Goal: Task Accomplishment & Management: Use online tool/utility

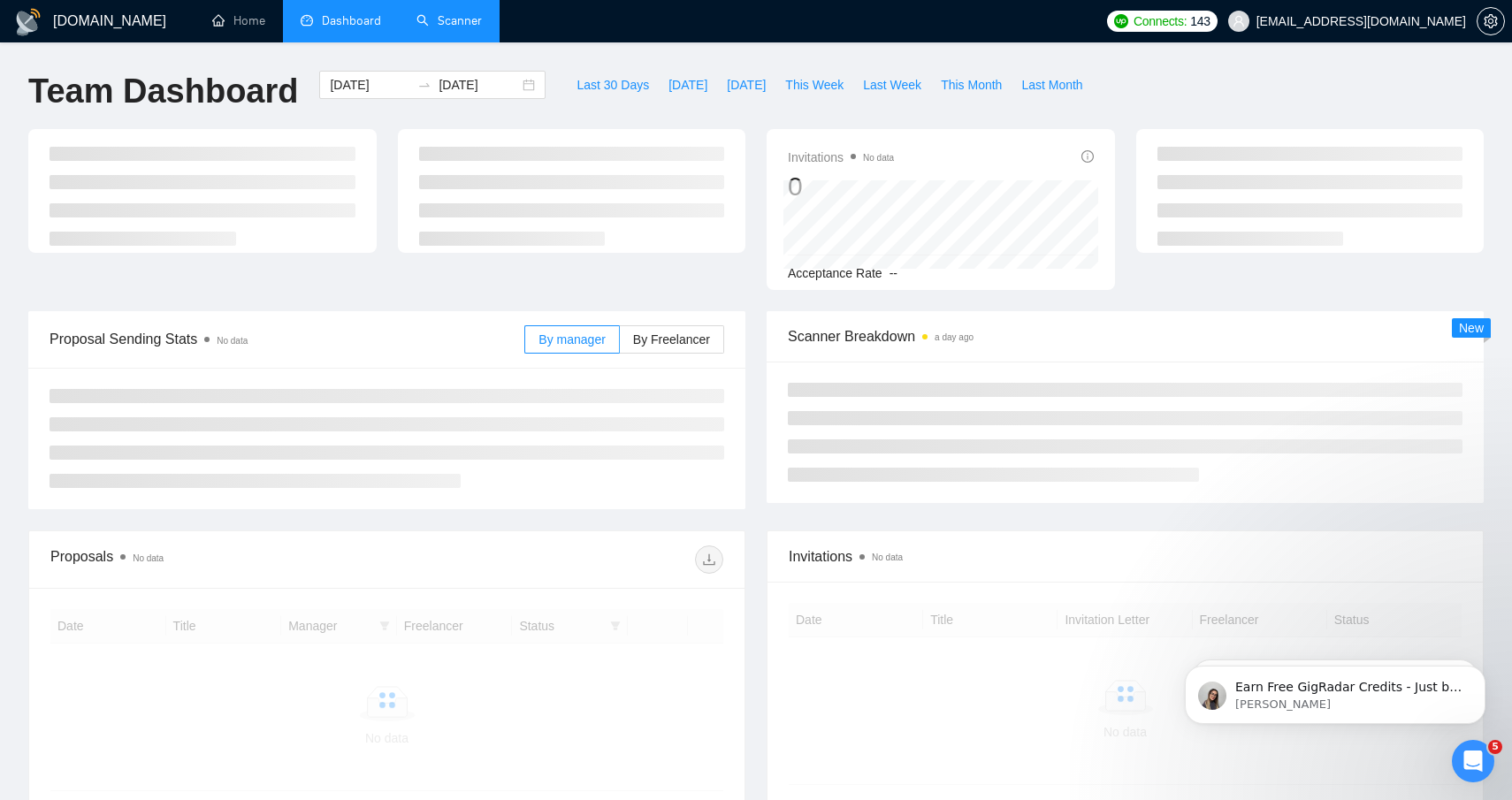
click at [451, 28] on link "Scanner" at bounding box center [449, 21] width 66 height 15
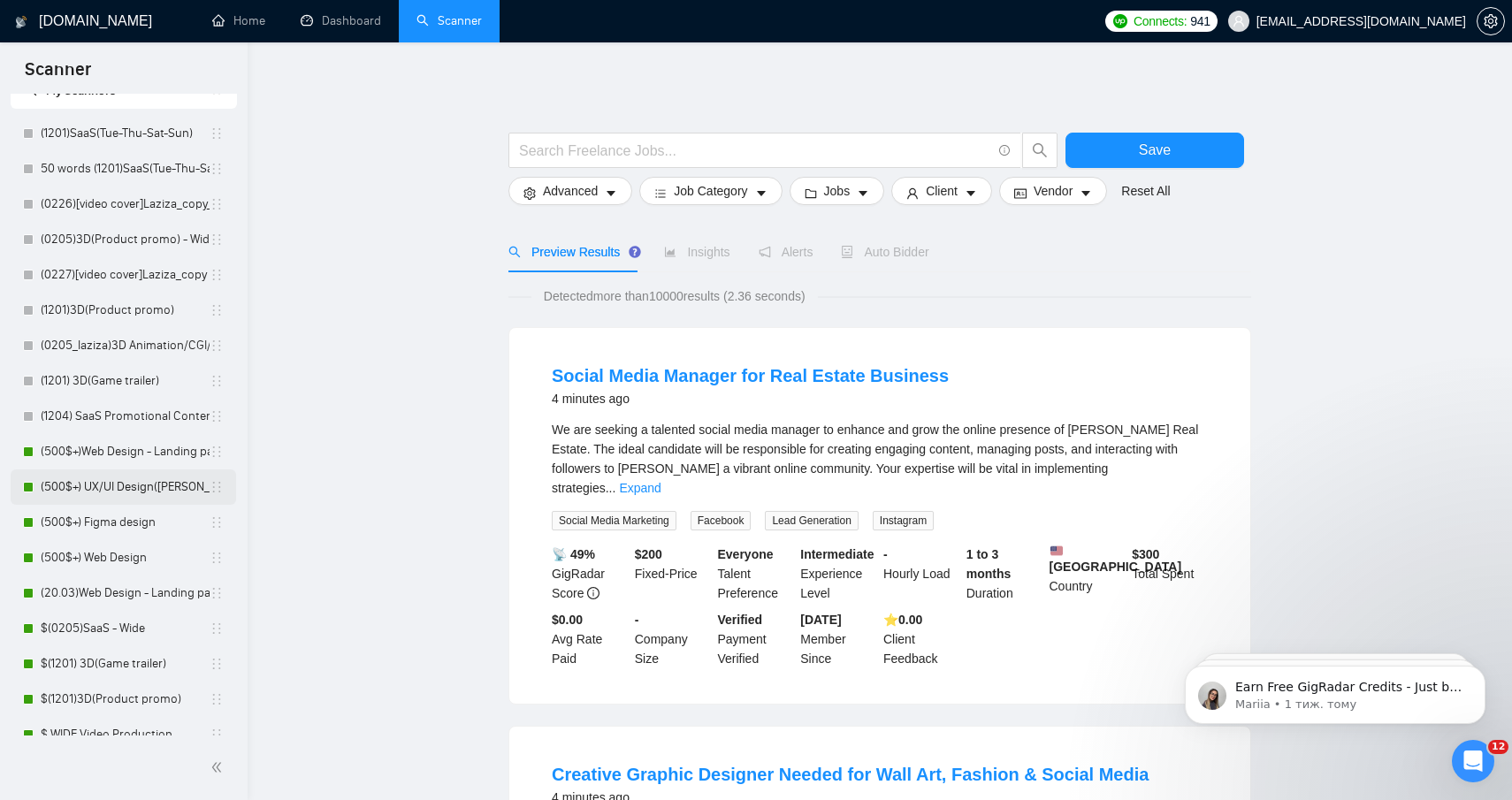
scroll to position [64, 0]
click at [123, 461] on link "(500$+)Web Design - Landing page" at bounding box center [125, 451] width 168 height 35
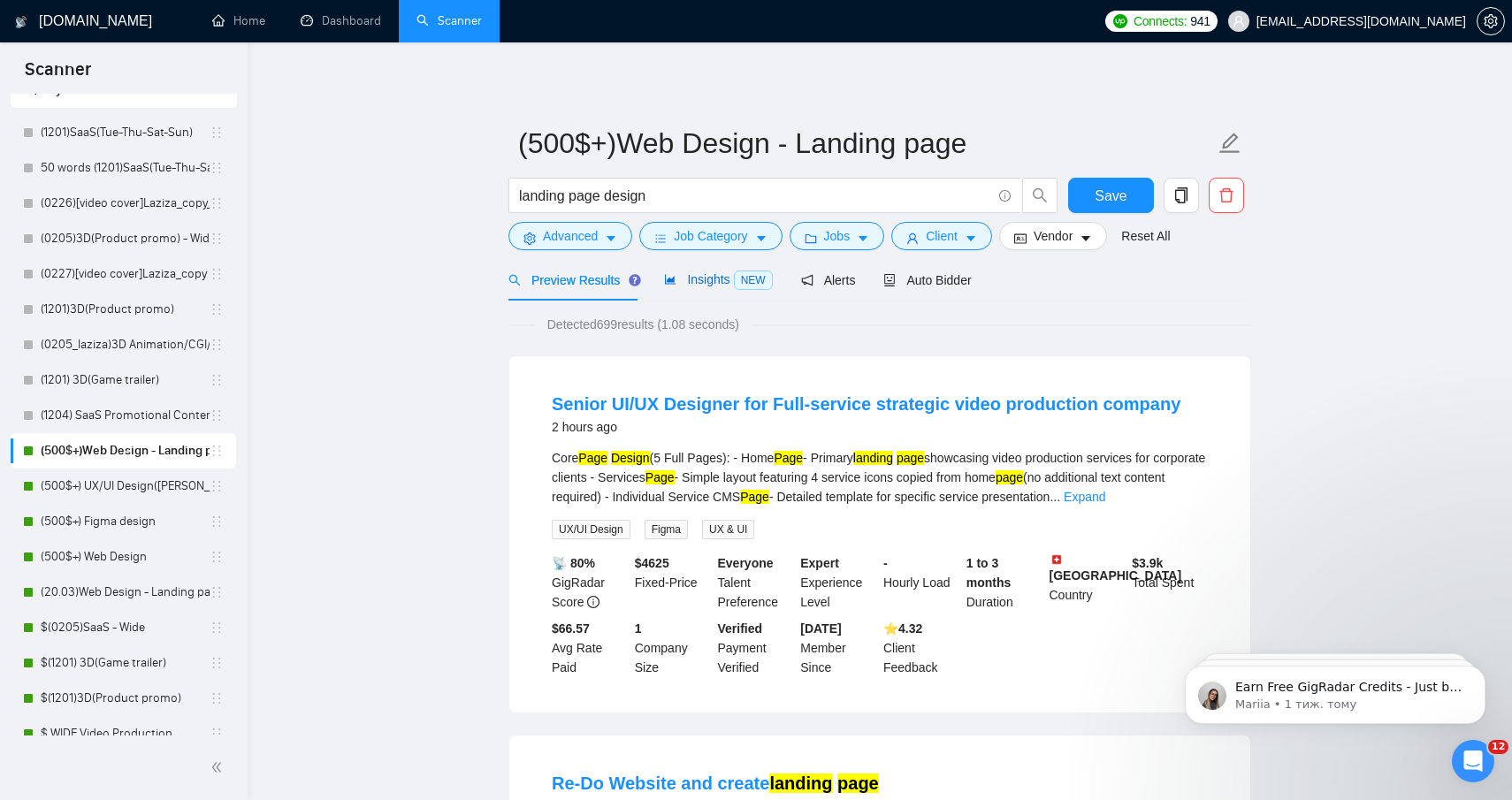
click at [684, 283] on span "Insights NEW" at bounding box center [718, 279] width 108 height 14
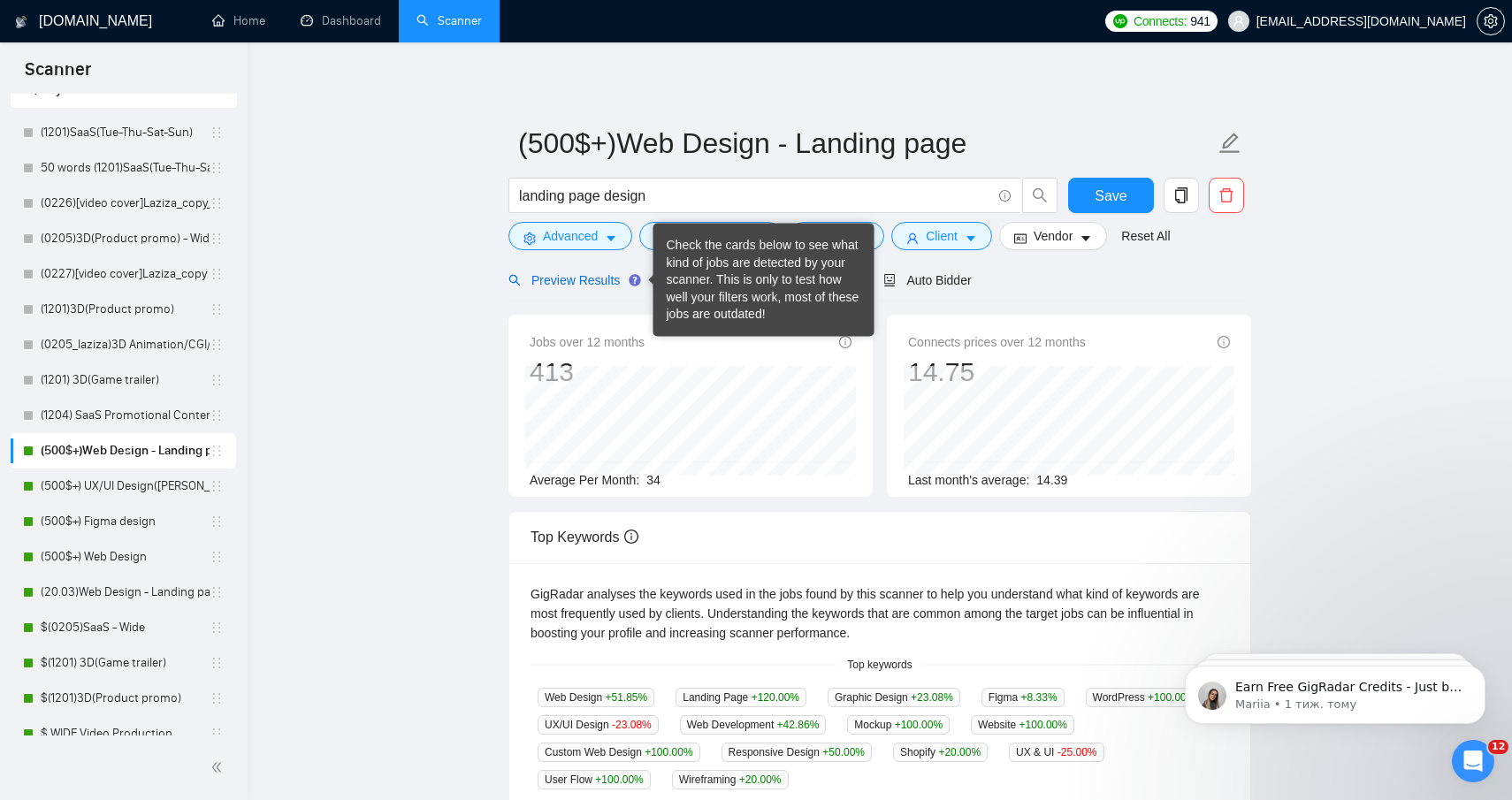
click at [599, 277] on span "Preview Results" at bounding box center [572, 280] width 127 height 14
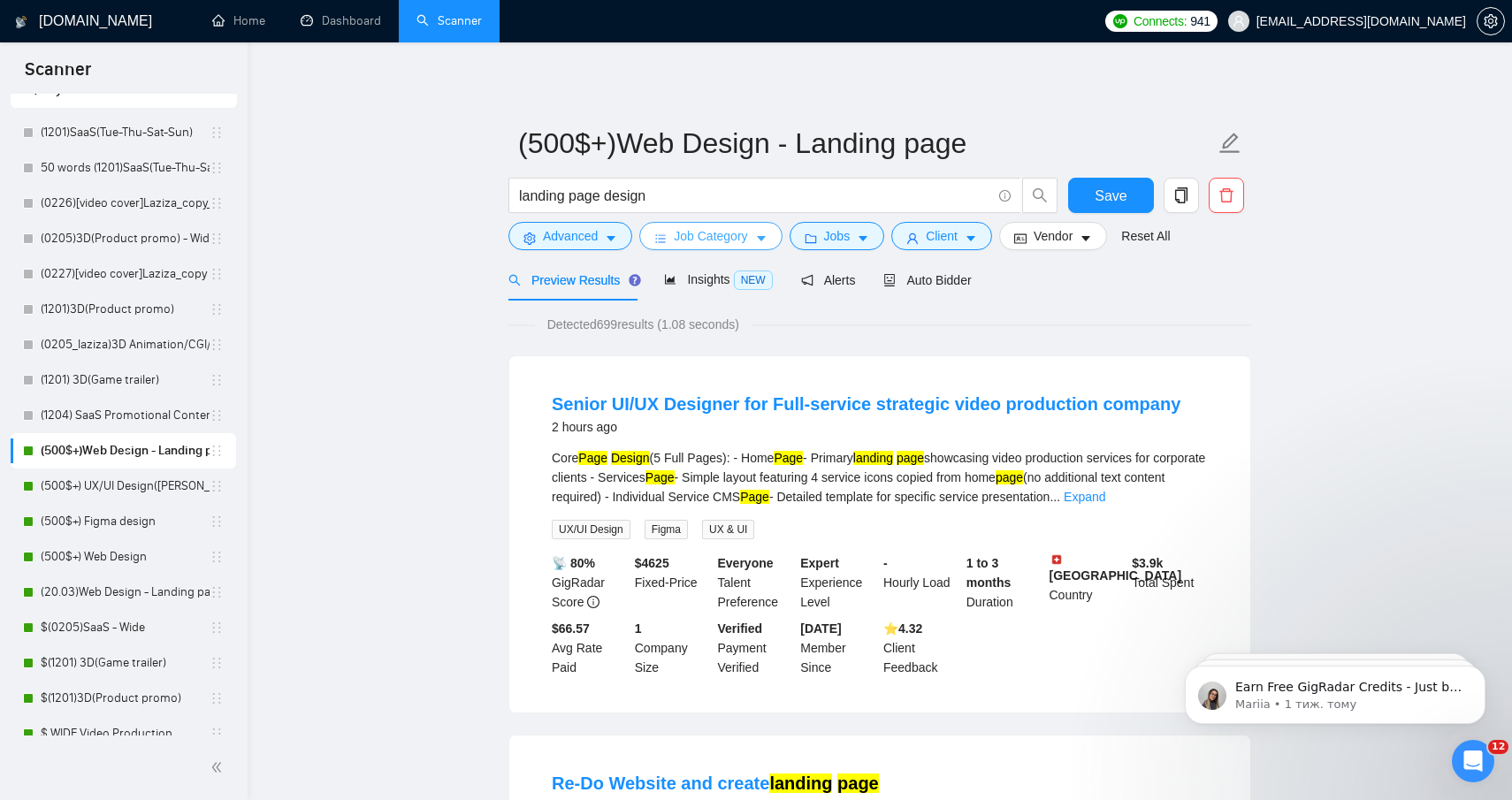
click at [726, 227] on span "Job Category" at bounding box center [710, 236] width 73 height 20
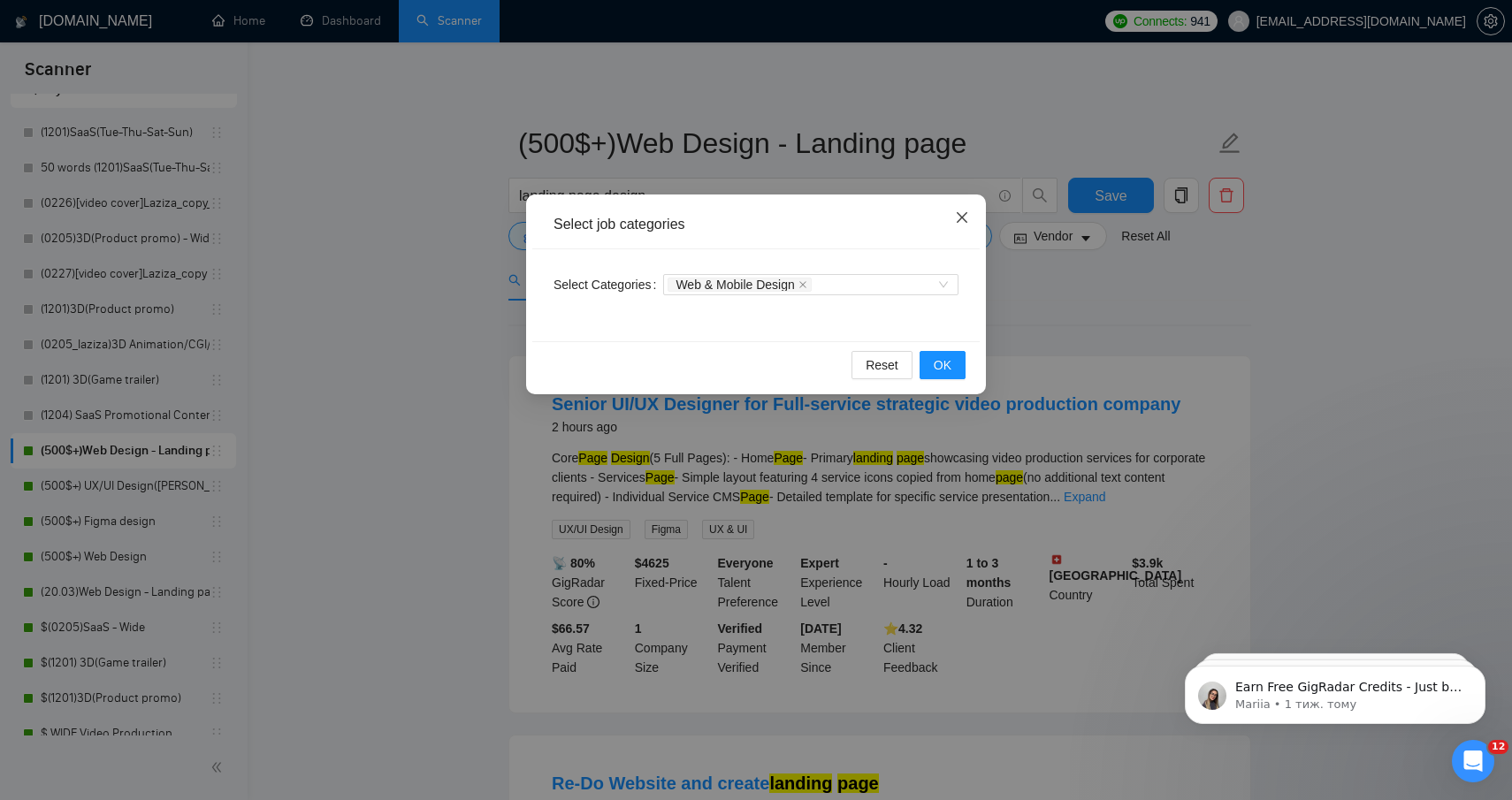
click at [964, 199] on span "Close" at bounding box center [962, 218] width 48 height 48
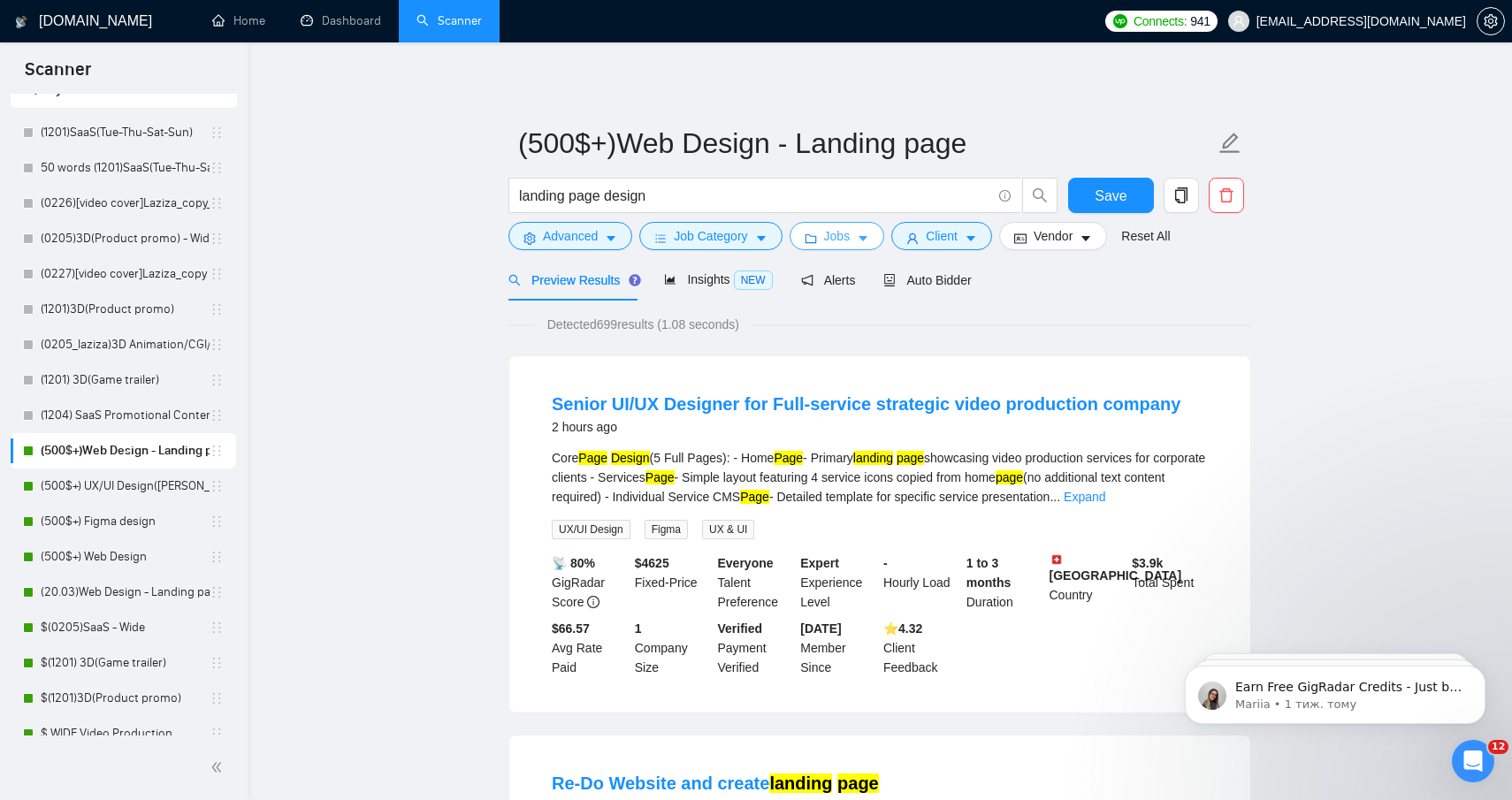
click at [844, 247] on button "Jobs" at bounding box center [837, 236] width 96 height 28
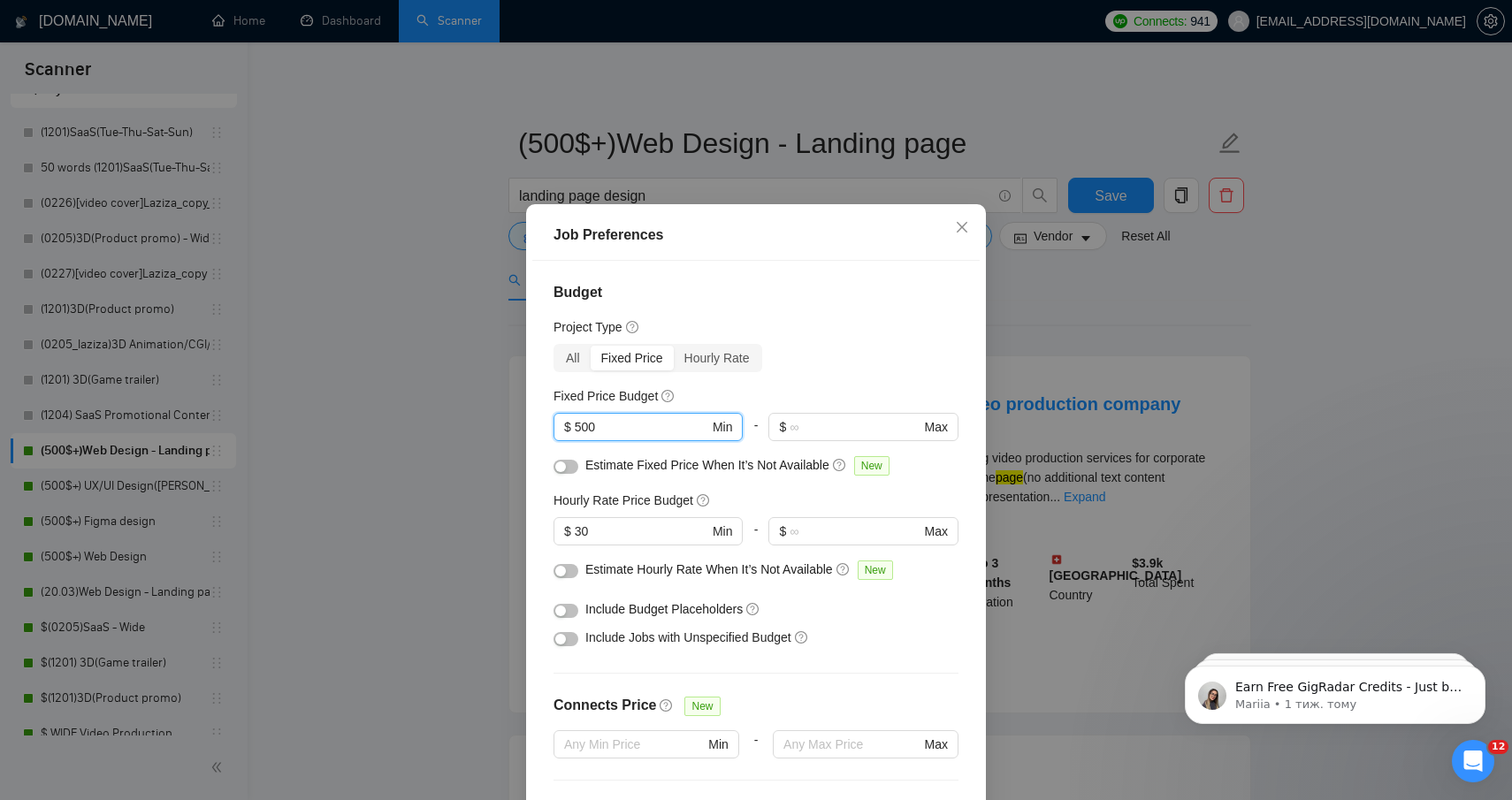
drag, startPoint x: 612, startPoint y: 423, endPoint x: 469, endPoint y: 421, distance: 143.0
click at [473, 421] on div "Job Preferences Budget Project Type All Fixed Price Hourly Rate Fixed Price Bud…" at bounding box center [756, 400] width 1512 height 800
type input "800"
click at [862, 318] on div "Project Type" at bounding box center [756, 327] width 405 height 20
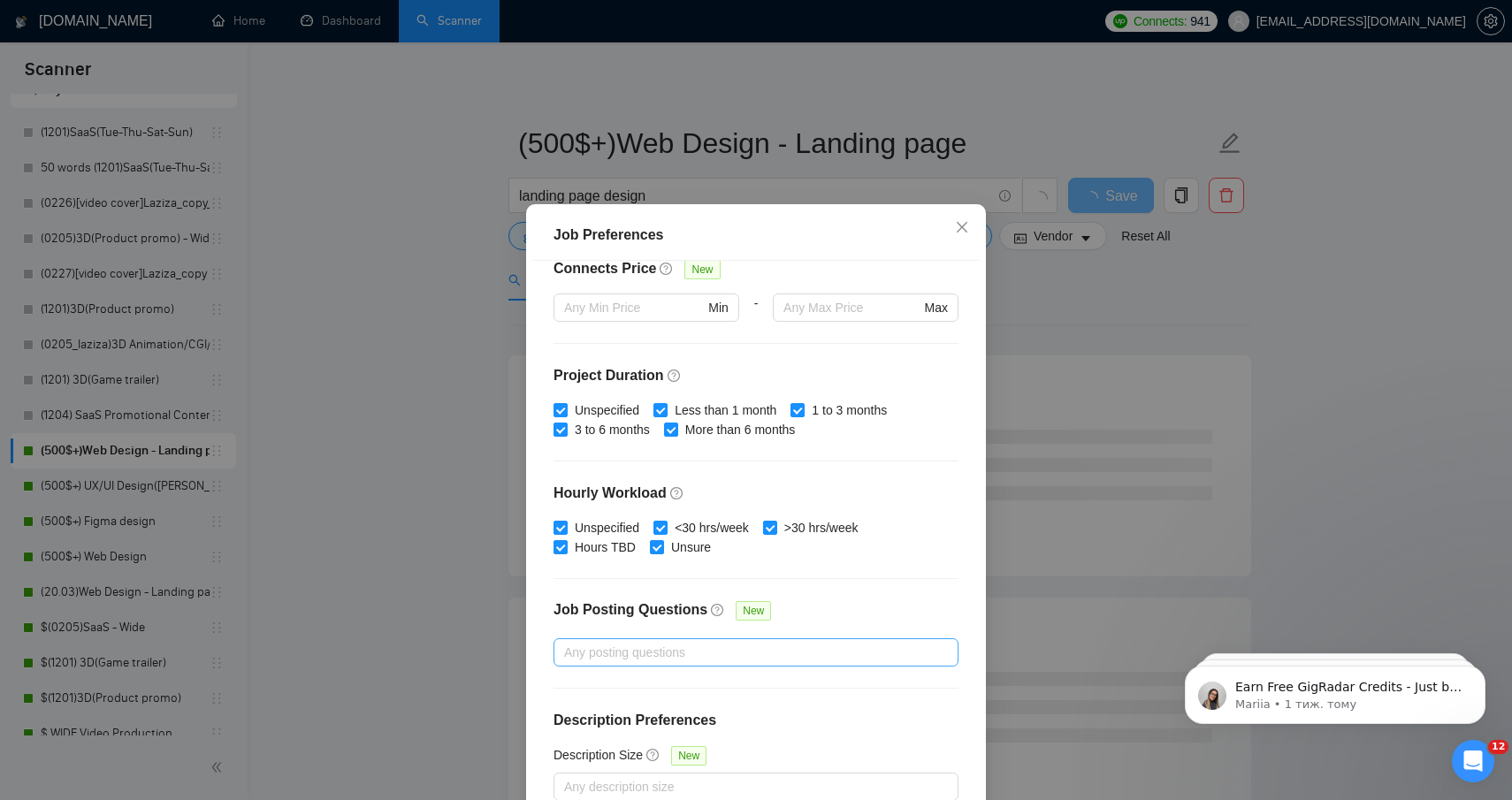
scroll to position [99, 0]
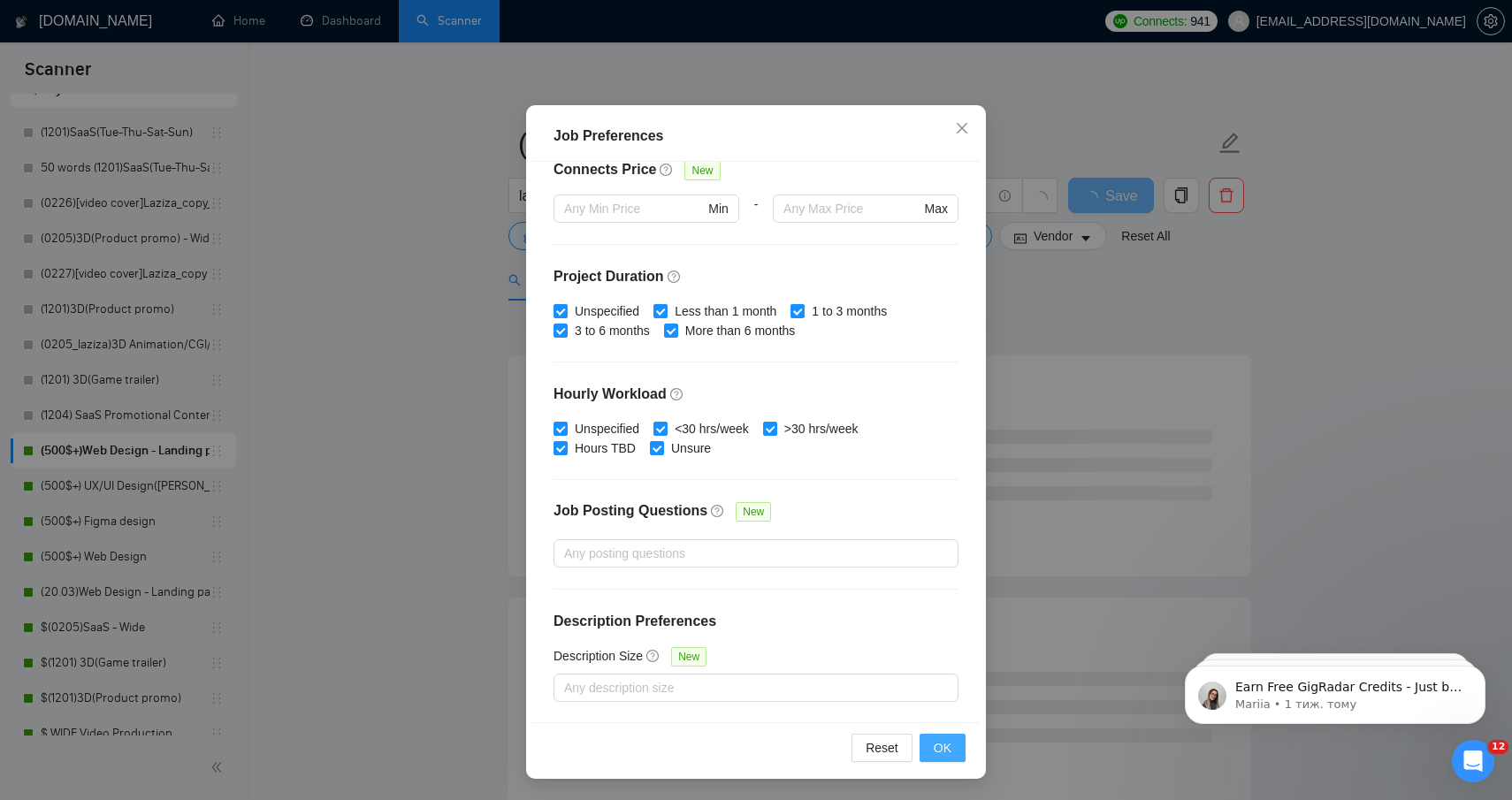
click at [930, 752] on button "OK" at bounding box center [942, 748] width 46 height 28
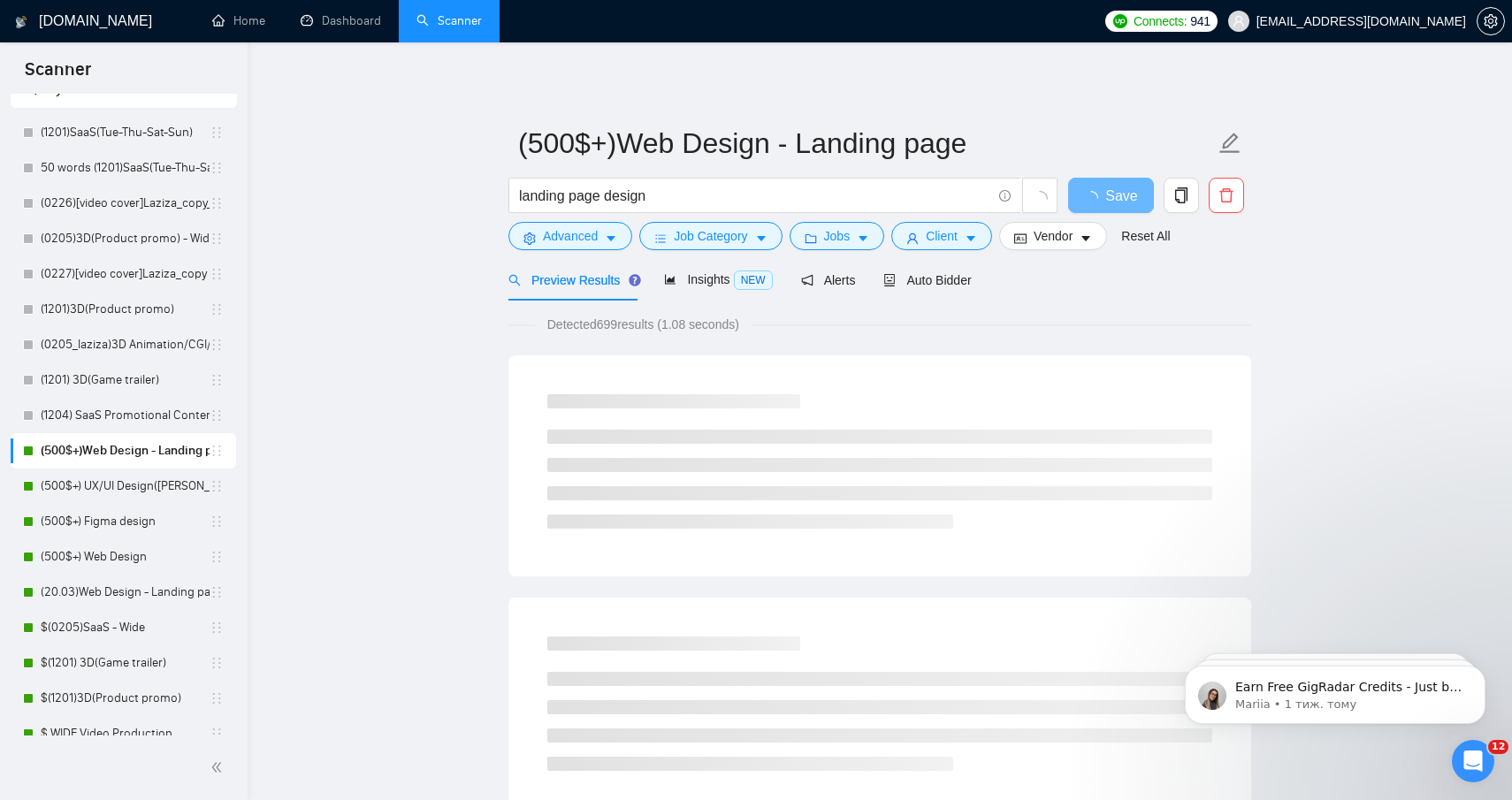
scroll to position [0, 0]
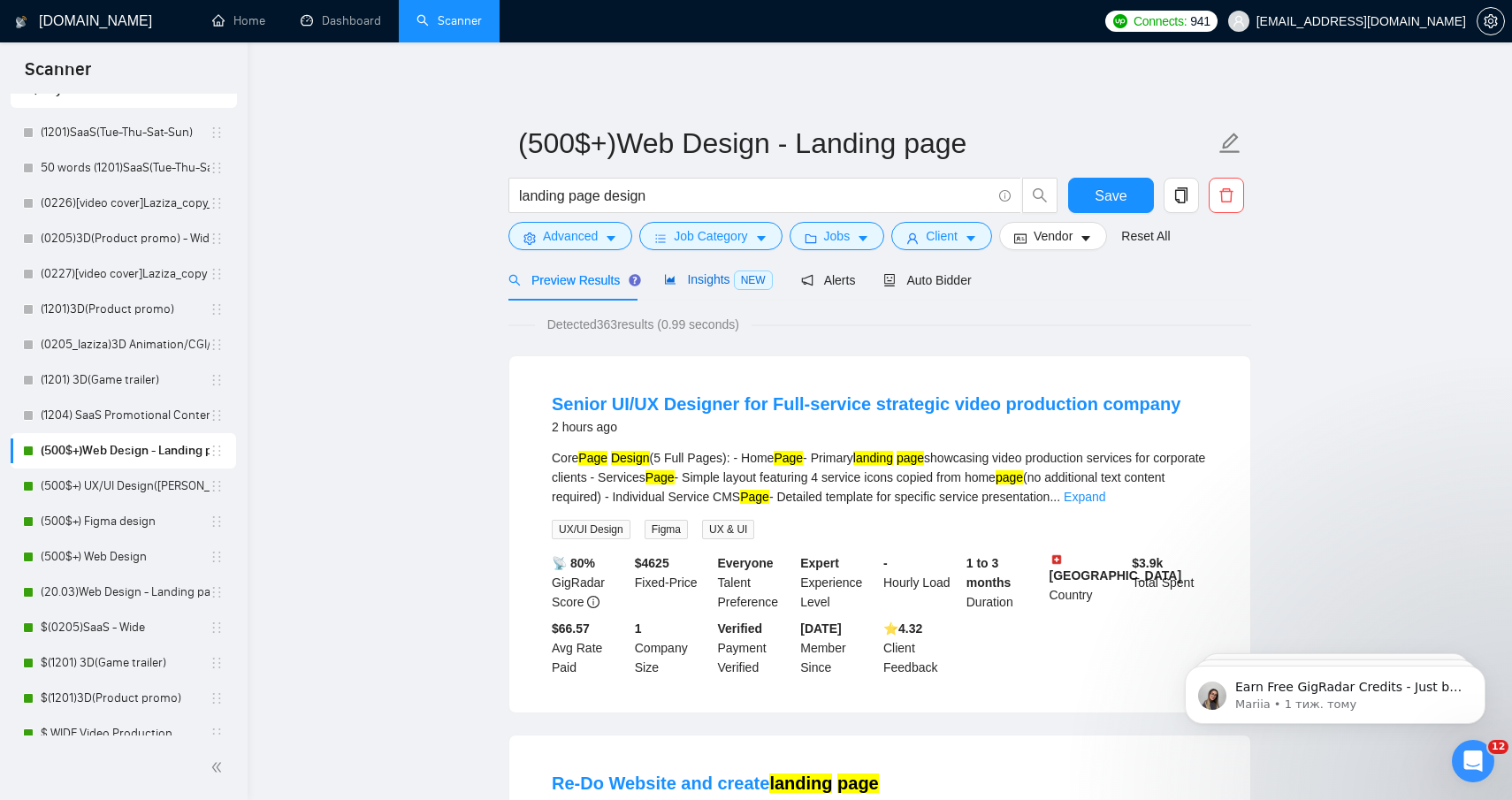
click at [693, 285] on span "Insights NEW" at bounding box center [718, 279] width 108 height 14
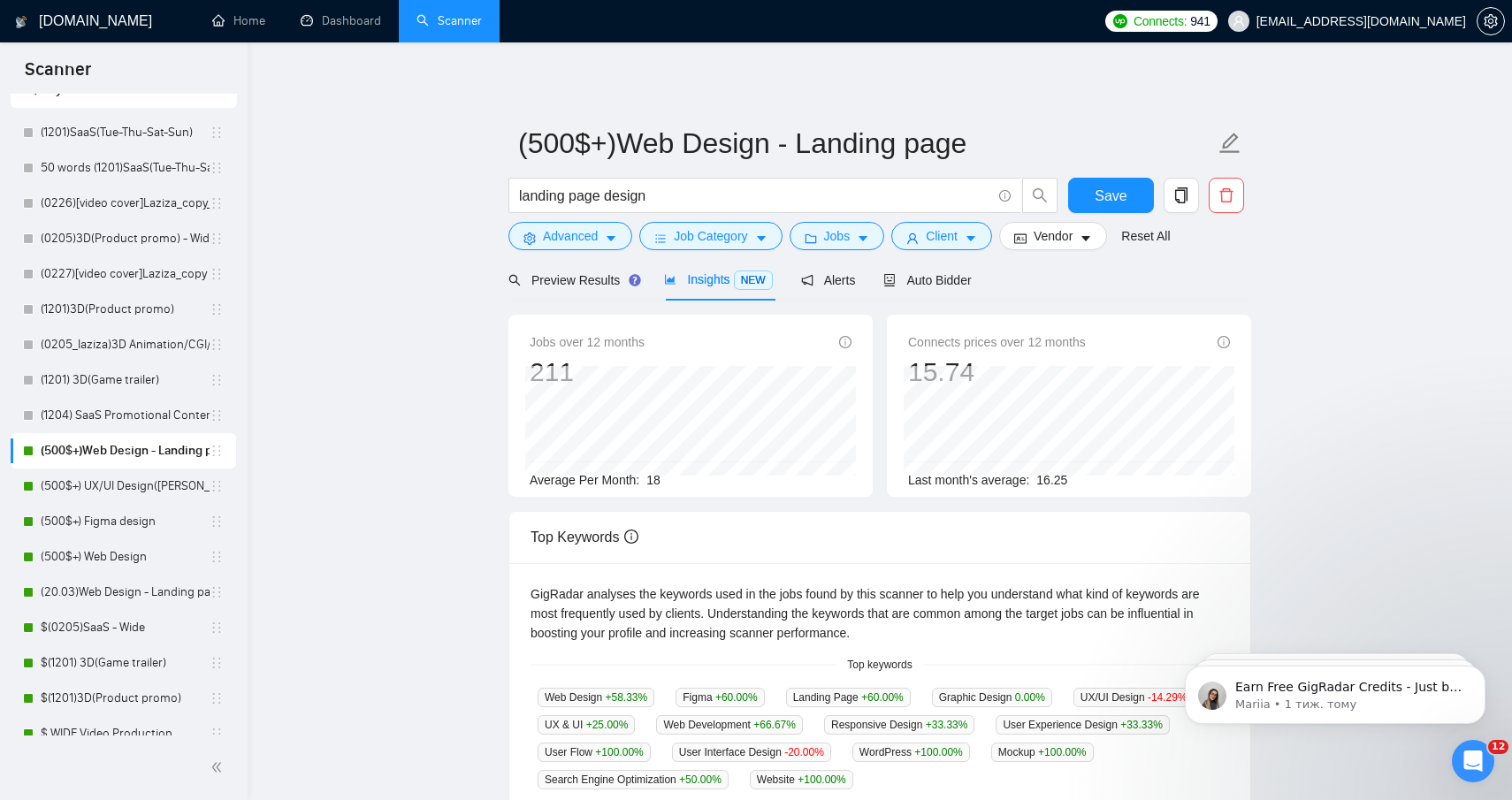
click at [420, 260] on main "(500$+)Web Design - Landing page landing page design Save Advanced Job Category…" at bounding box center [880, 677] width 1208 height 1213
click at [1099, 194] on span "Save" at bounding box center [1110, 196] width 32 height 23
click at [546, 143] on input "(500$+)Web Design - Landing page" at bounding box center [867, 143] width 697 height 44
type input "(800$+)Web Design - Landing page"
click at [827, 60] on div "[DOMAIN_NAME] Home Dashboard Scanner Connects: 941 [EMAIL_ADDRESS][DOMAIN_NAME]…" at bounding box center [879, 710] width 1264 height 1420
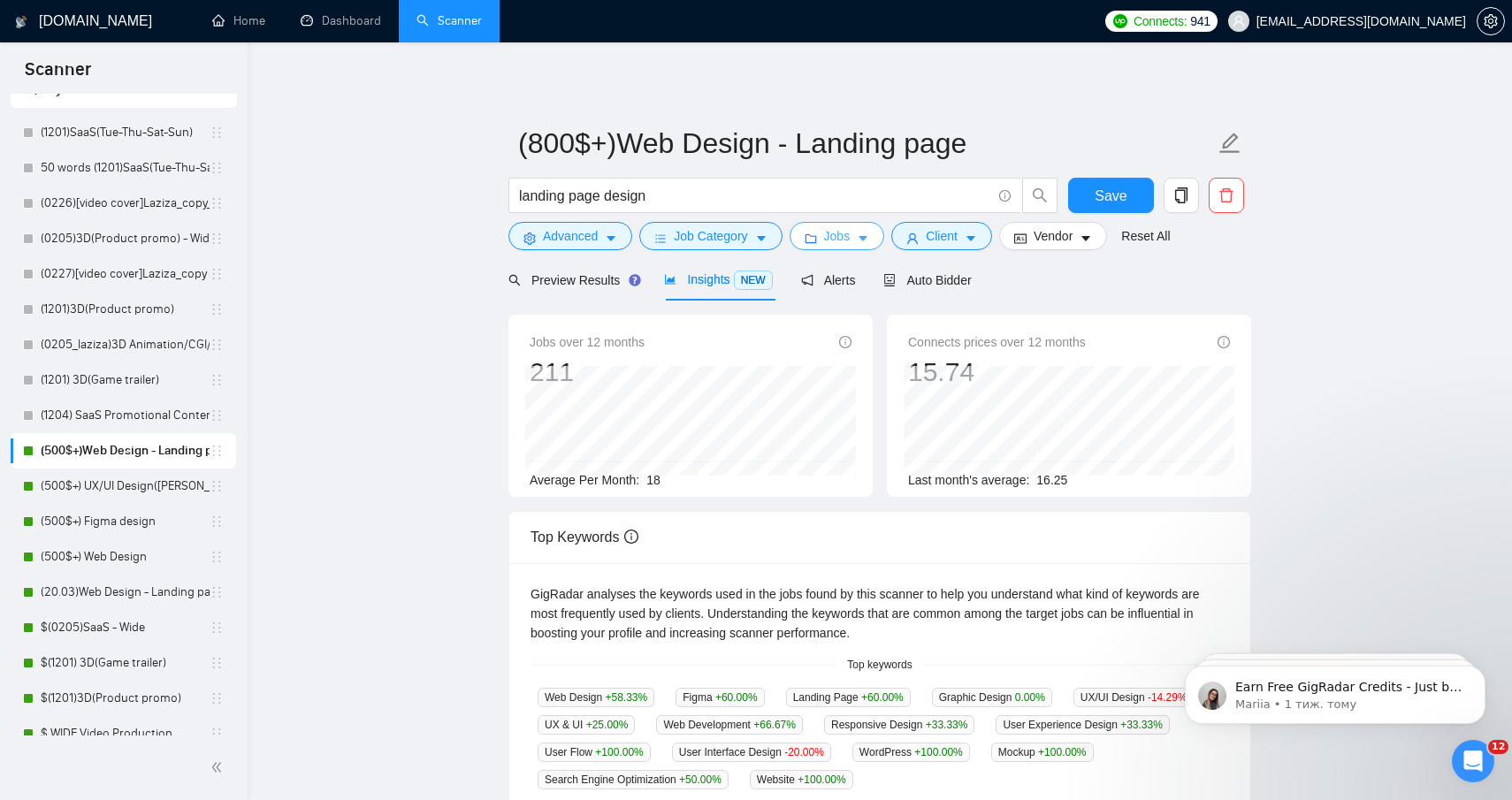
click at [878, 247] on button "Jobs" at bounding box center [837, 236] width 96 height 28
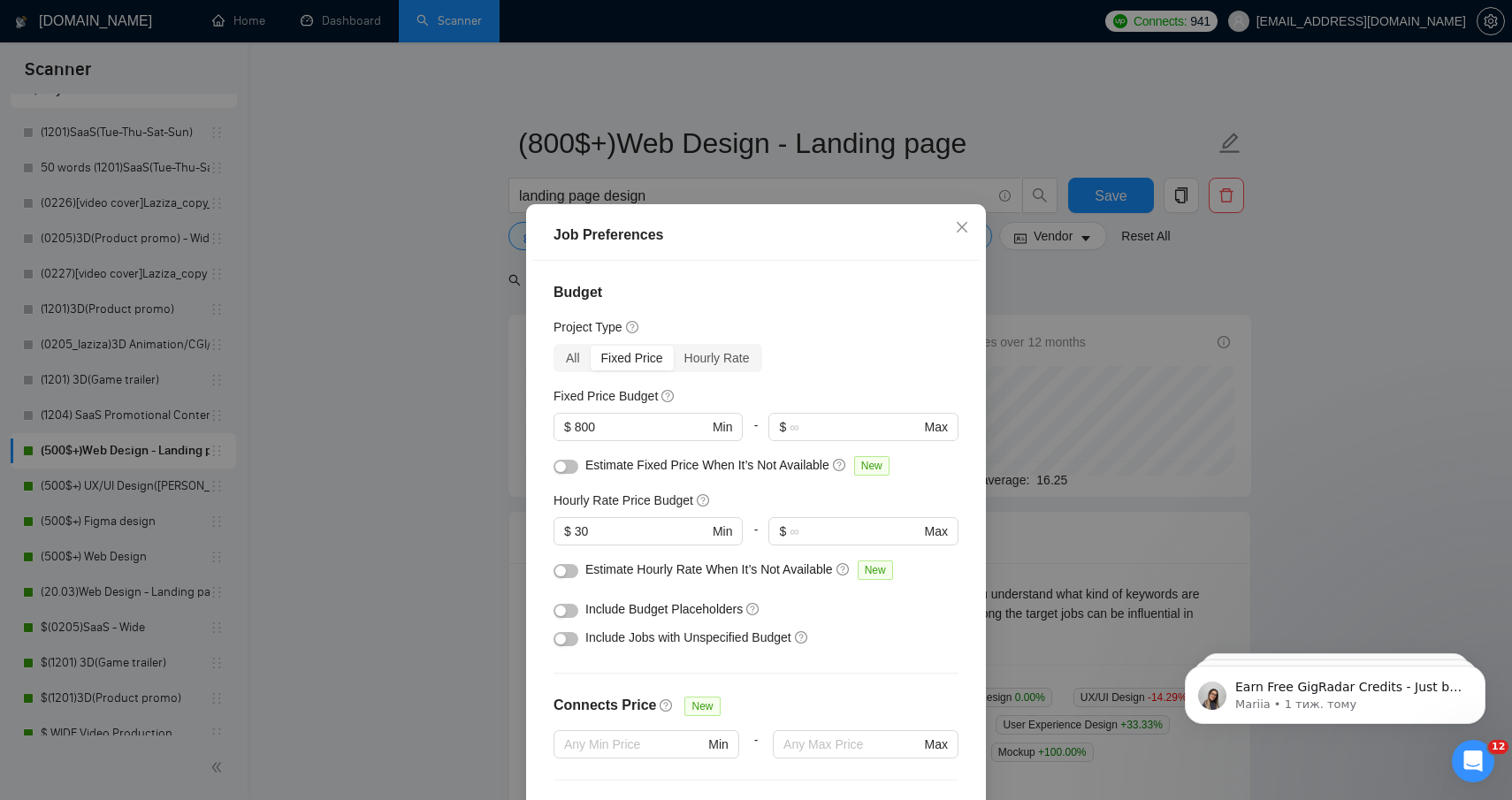
click at [803, 150] on div "Job Preferences Budget Project Type All Fixed Price Hourly Rate Fixed Price Bud…" at bounding box center [756, 400] width 1512 height 800
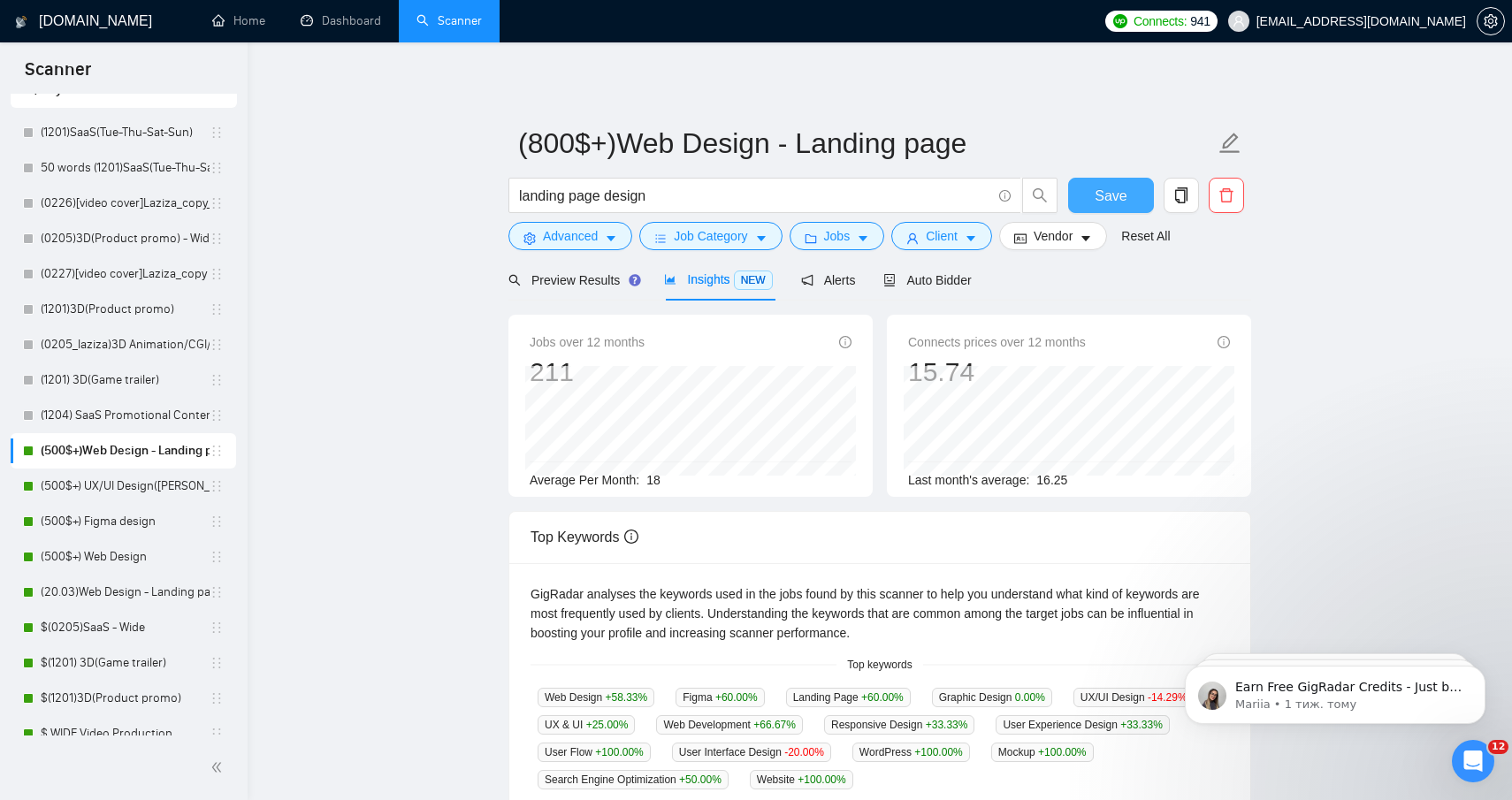
click at [1091, 210] on button "Save" at bounding box center [1111, 196] width 86 height 35
click at [110, 492] on link "(500$+) UX/UI Design([PERSON_NAME])" at bounding box center [125, 487] width 168 height 35
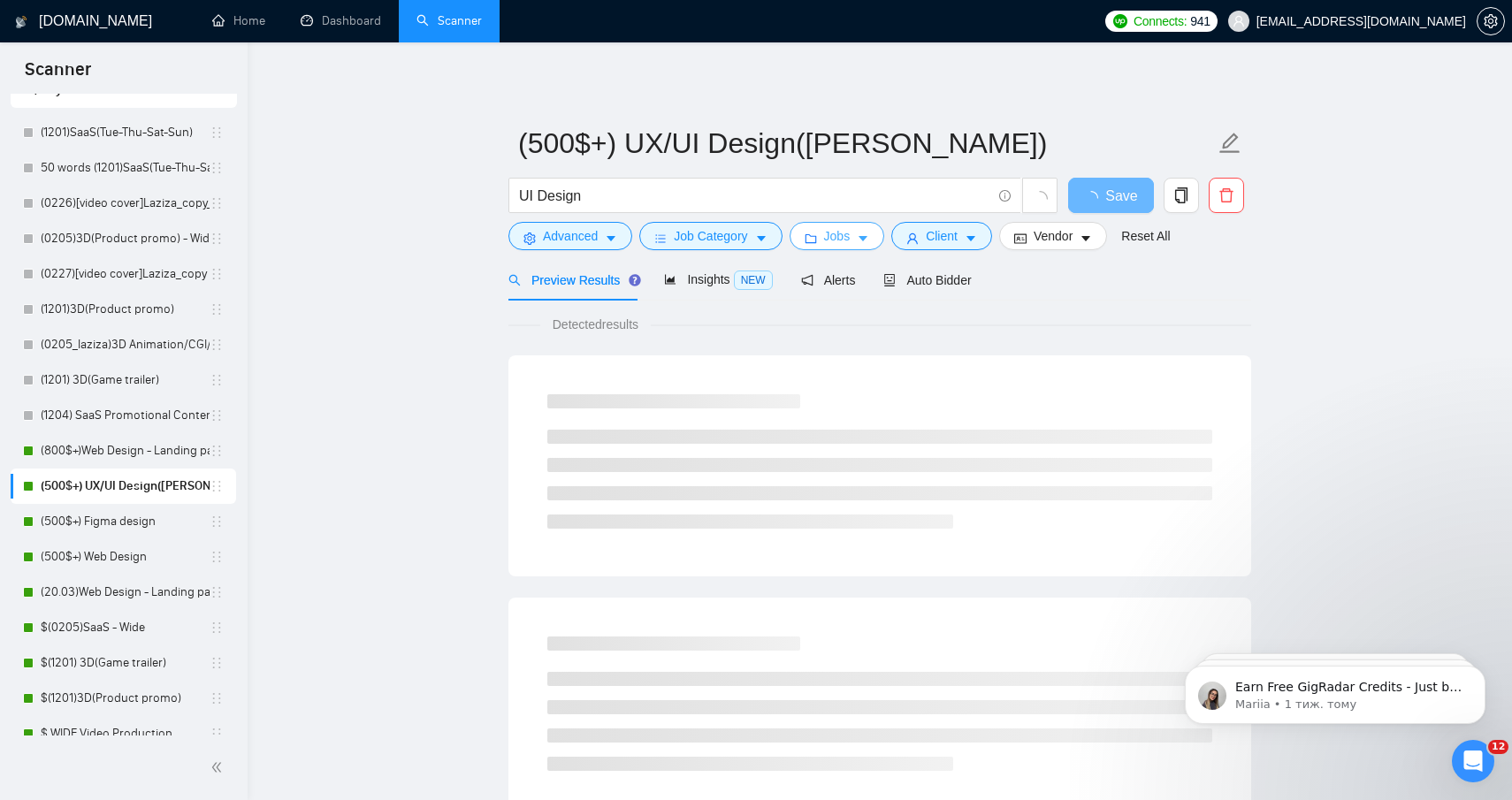
click at [864, 238] on icon "caret-down" at bounding box center [863, 239] width 13 height 13
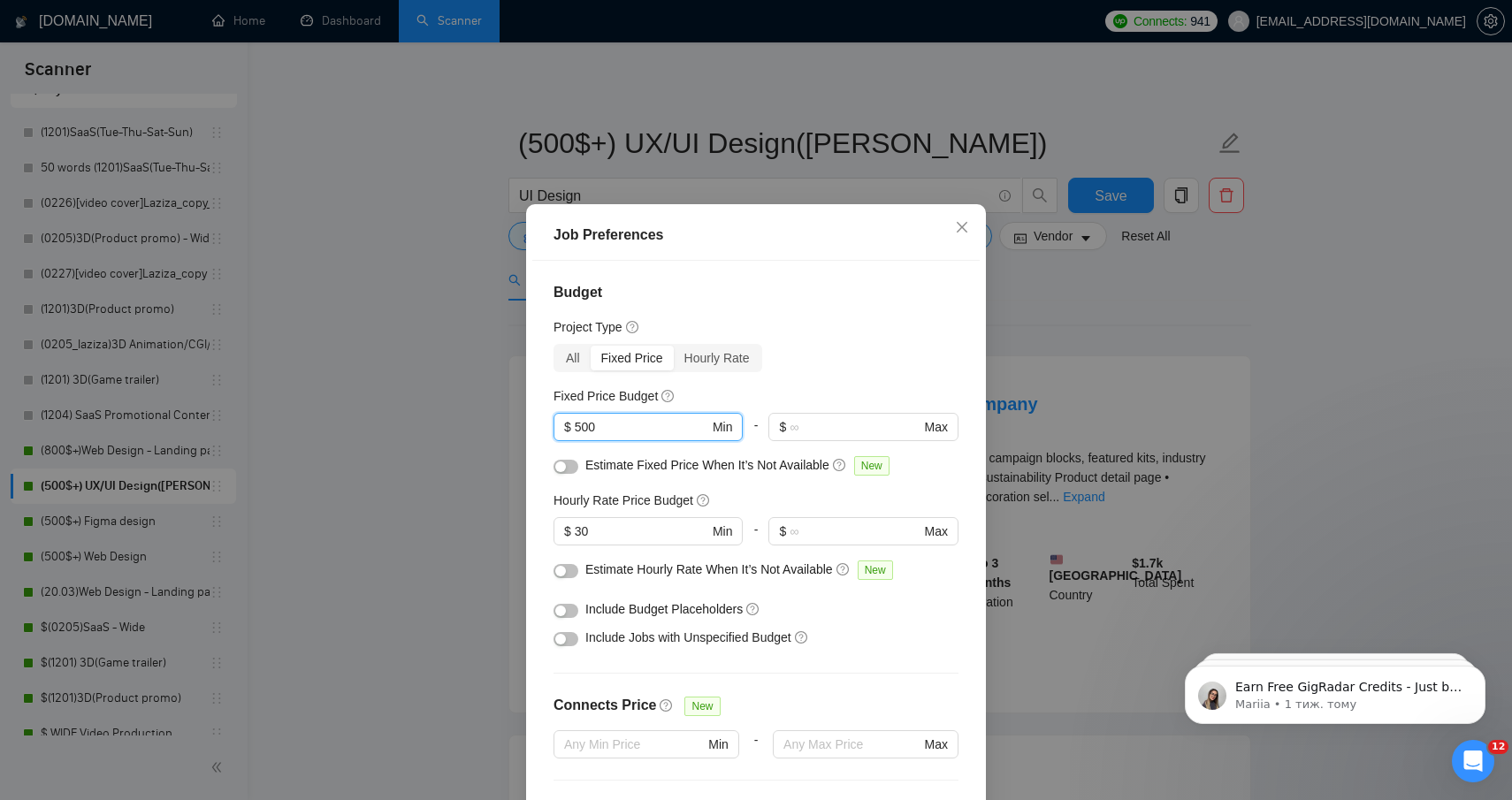
drag, startPoint x: 681, startPoint y: 426, endPoint x: 416, endPoint y: 428, distance: 265.0
click at [423, 426] on div "Job Preferences Budget Project Type All Fixed Price Hourly Rate Fixed Price Bud…" at bounding box center [756, 400] width 1512 height 800
type input "800"
click at [799, 296] on h4 "Budget" at bounding box center [756, 293] width 405 height 22
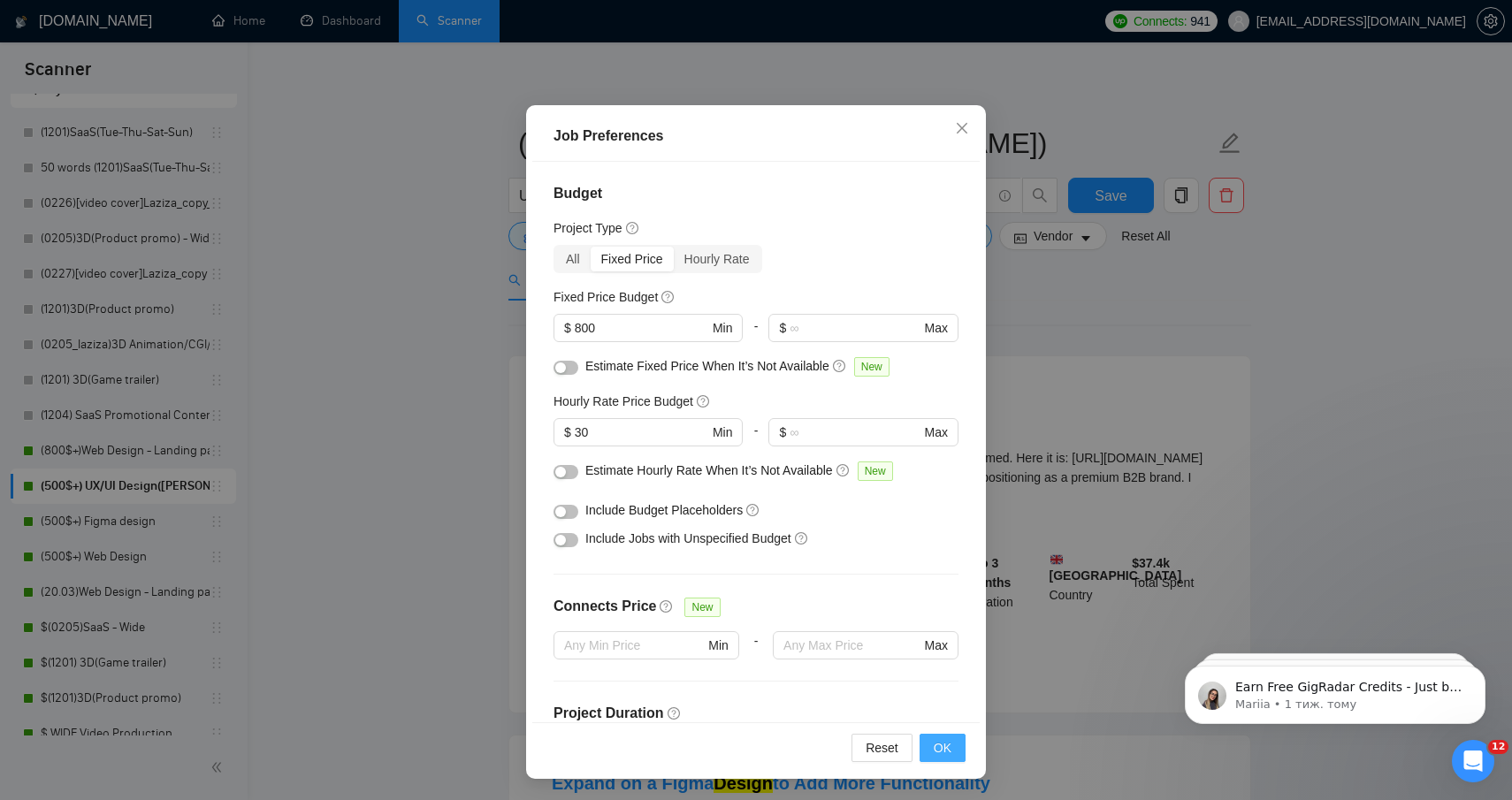
click at [940, 738] on span "OK" at bounding box center [943, 748] width 18 height 20
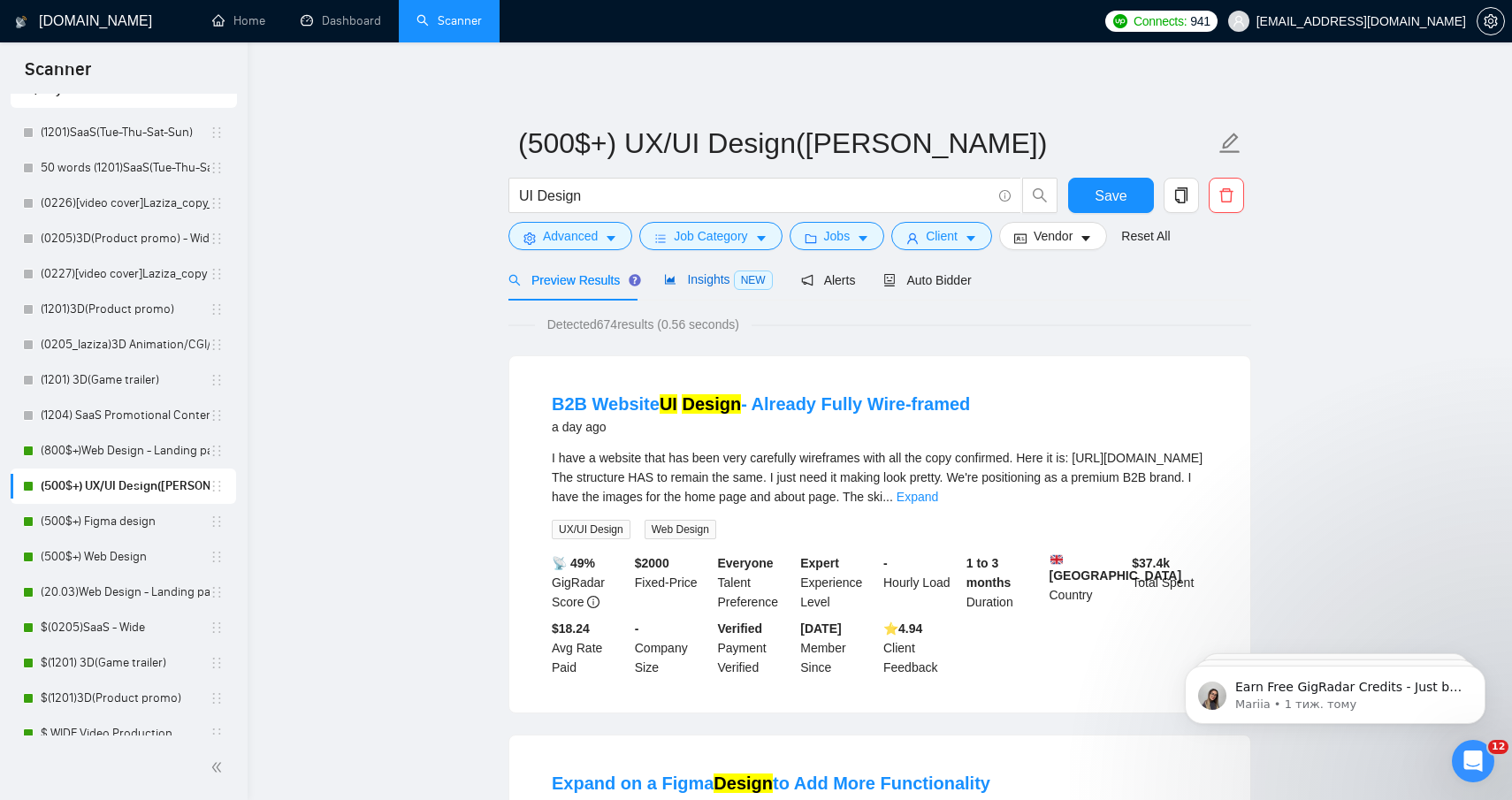
click at [699, 282] on span "Insights NEW" at bounding box center [718, 279] width 108 height 14
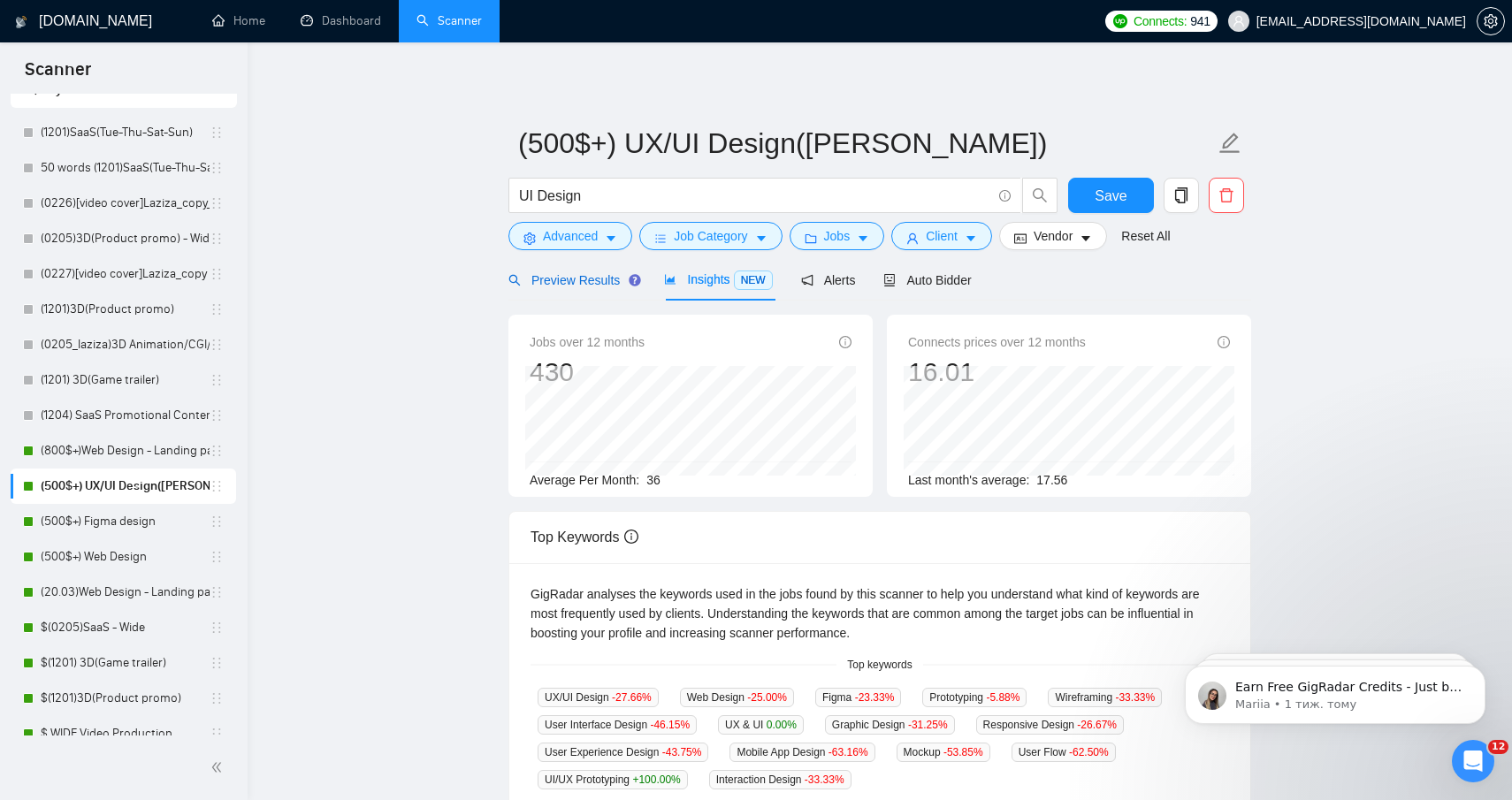
click at [605, 273] on span "Preview Results" at bounding box center [572, 280] width 127 height 14
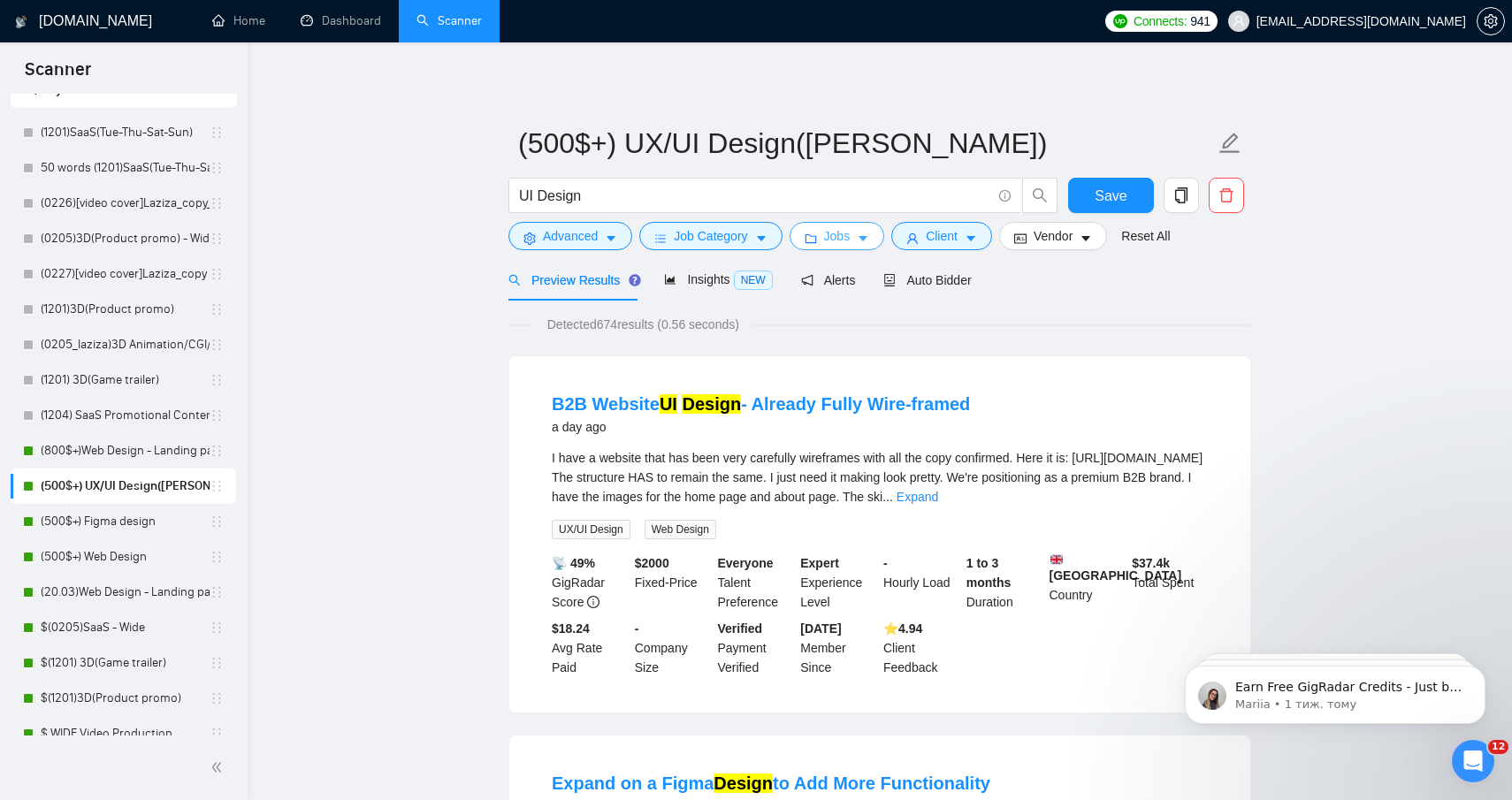
click at [861, 235] on button "Jobs" at bounding box center [837, 236] width 96 height 28
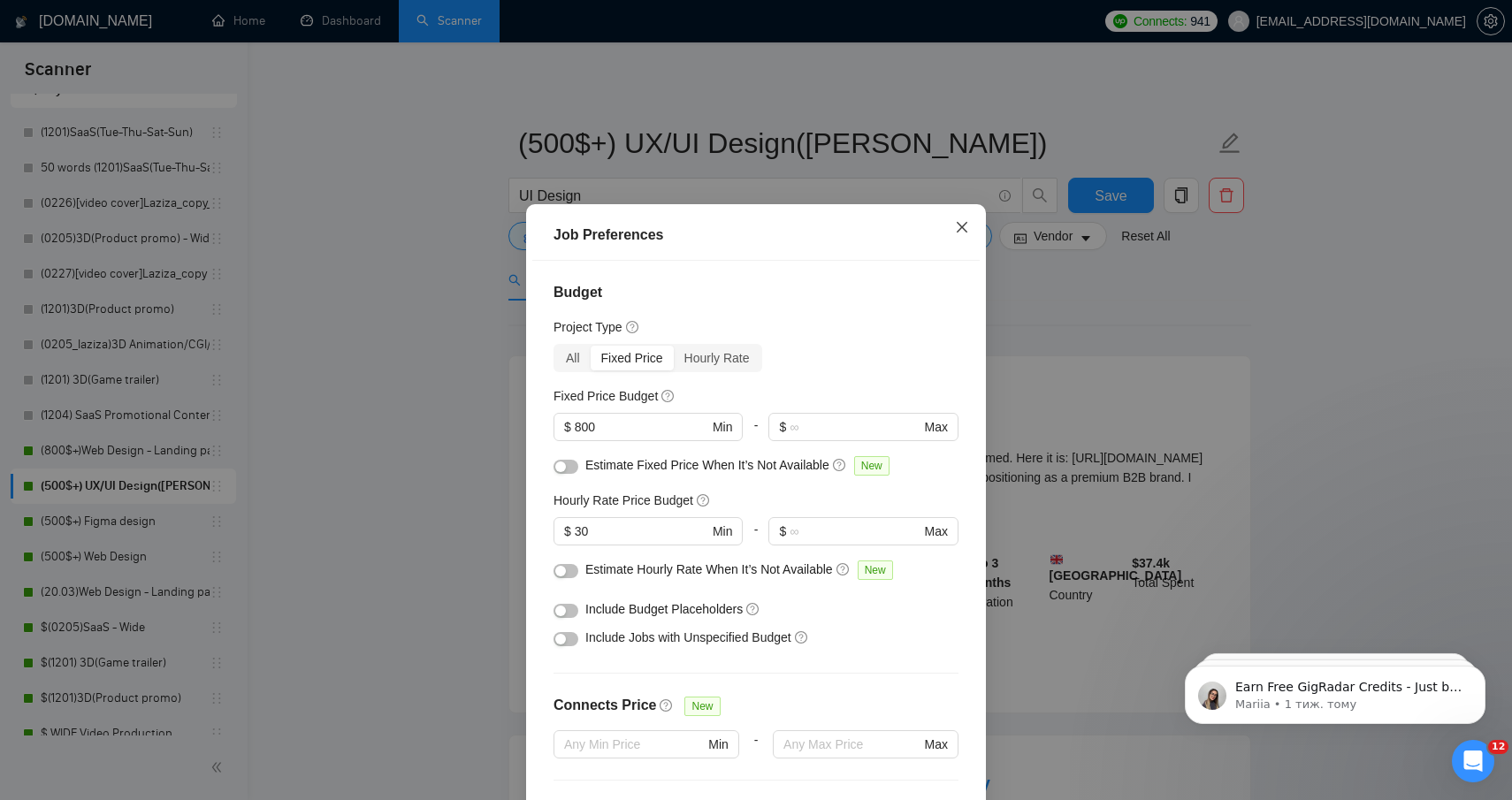
click at [960, 230] on icon "close" at bounding box center [962, 227] width 11 height 11
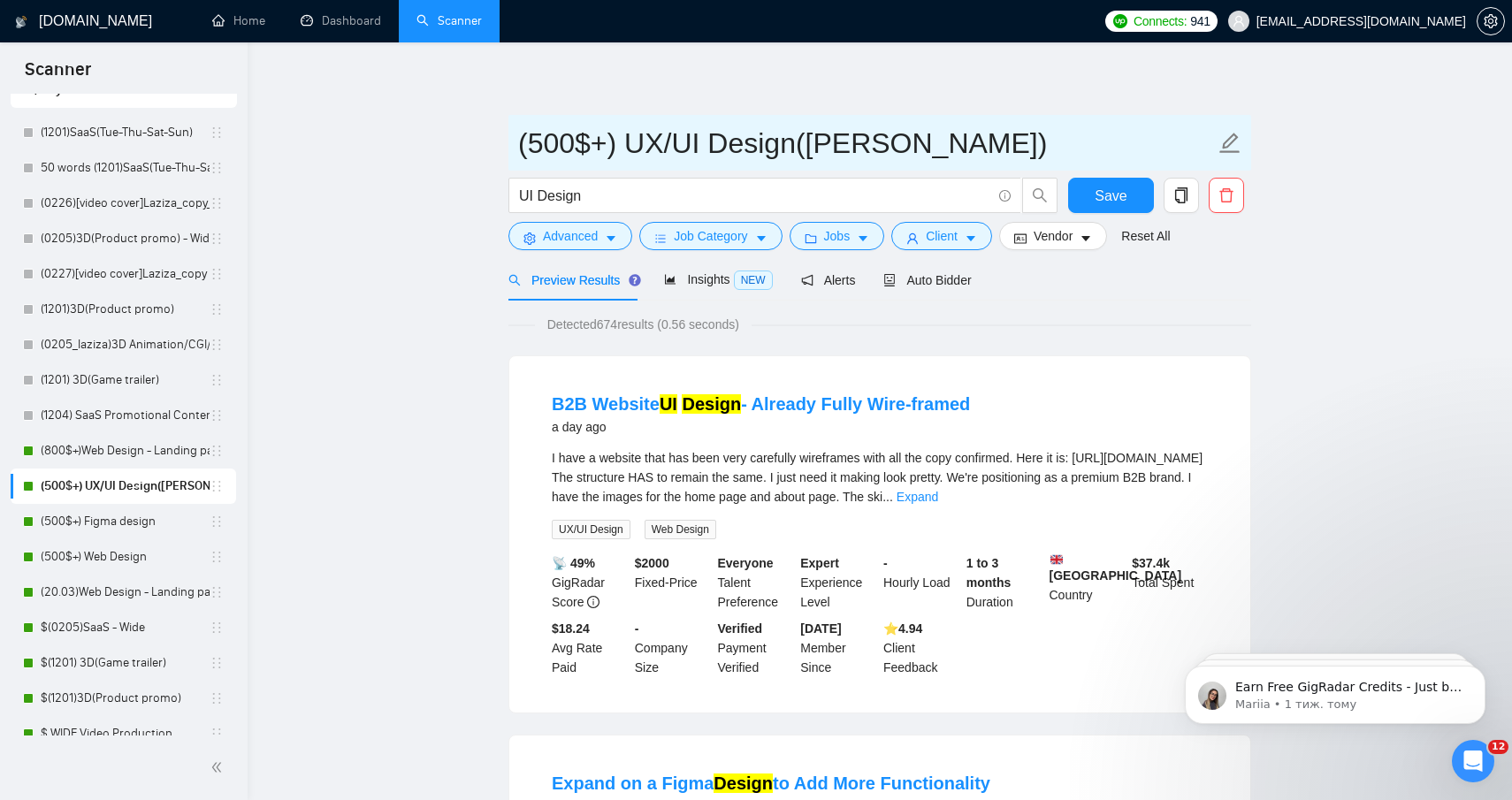
click at [546, 133] on input "(500$+) UX/UI Design([PERSON_NAME])" at bounding box center [867, 143] width 697 height 44
type input "(800$+) UX/UI Design([PERSON_NAME])"
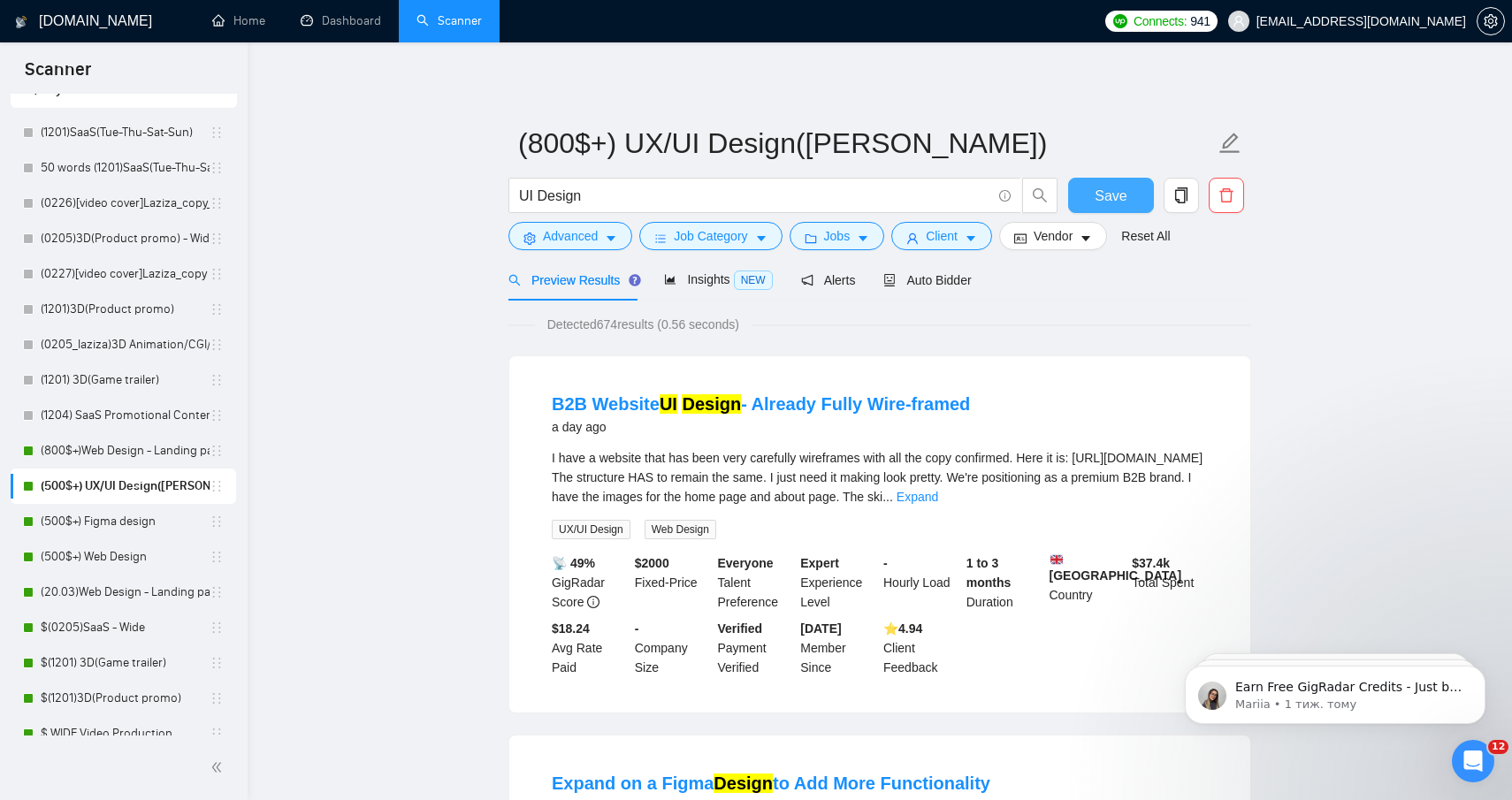
click at [1100, 200] on span "Save" at bounding box center [1110, 196] width 32 height 23
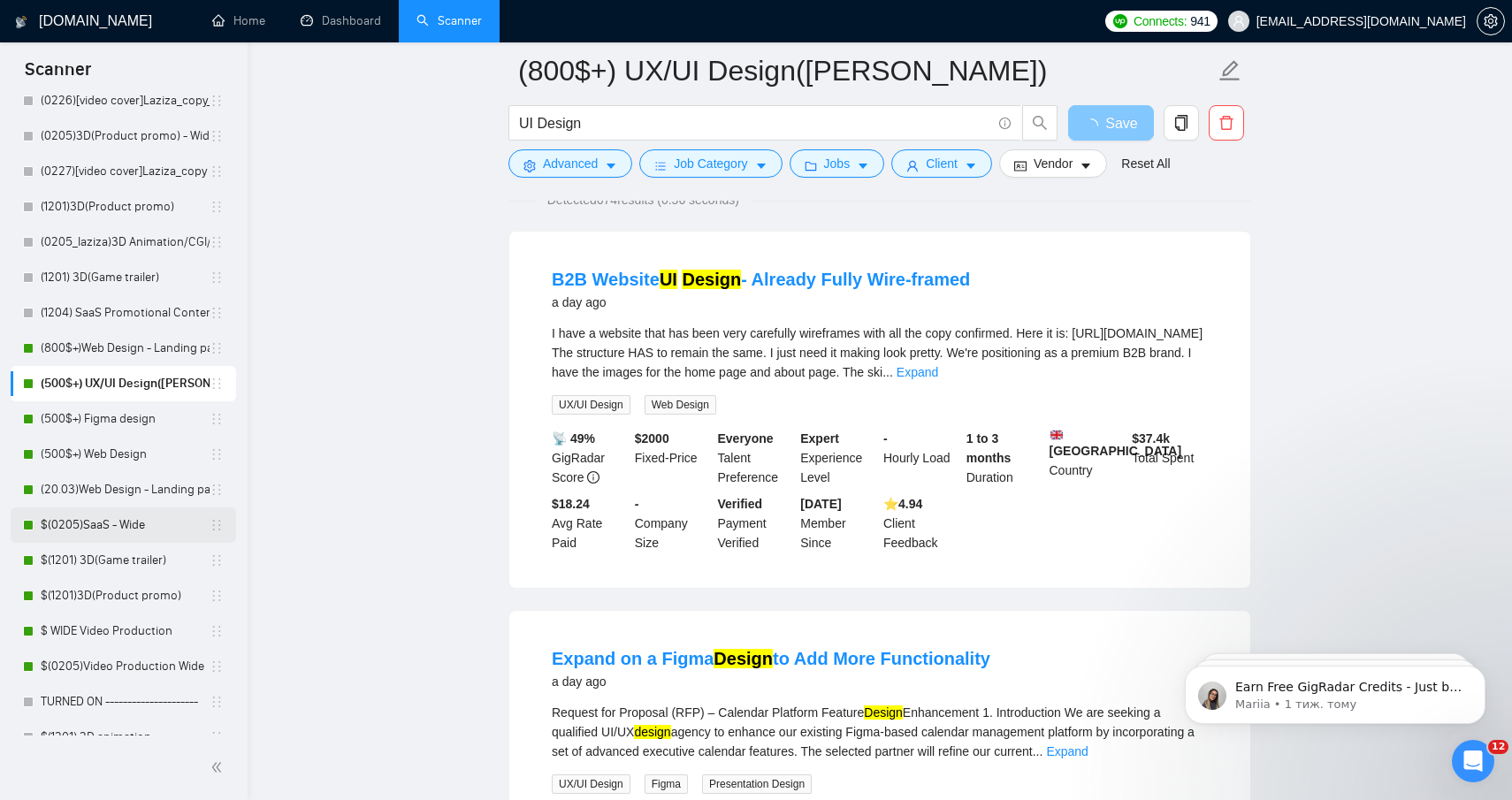
scroll to position [184, 0]
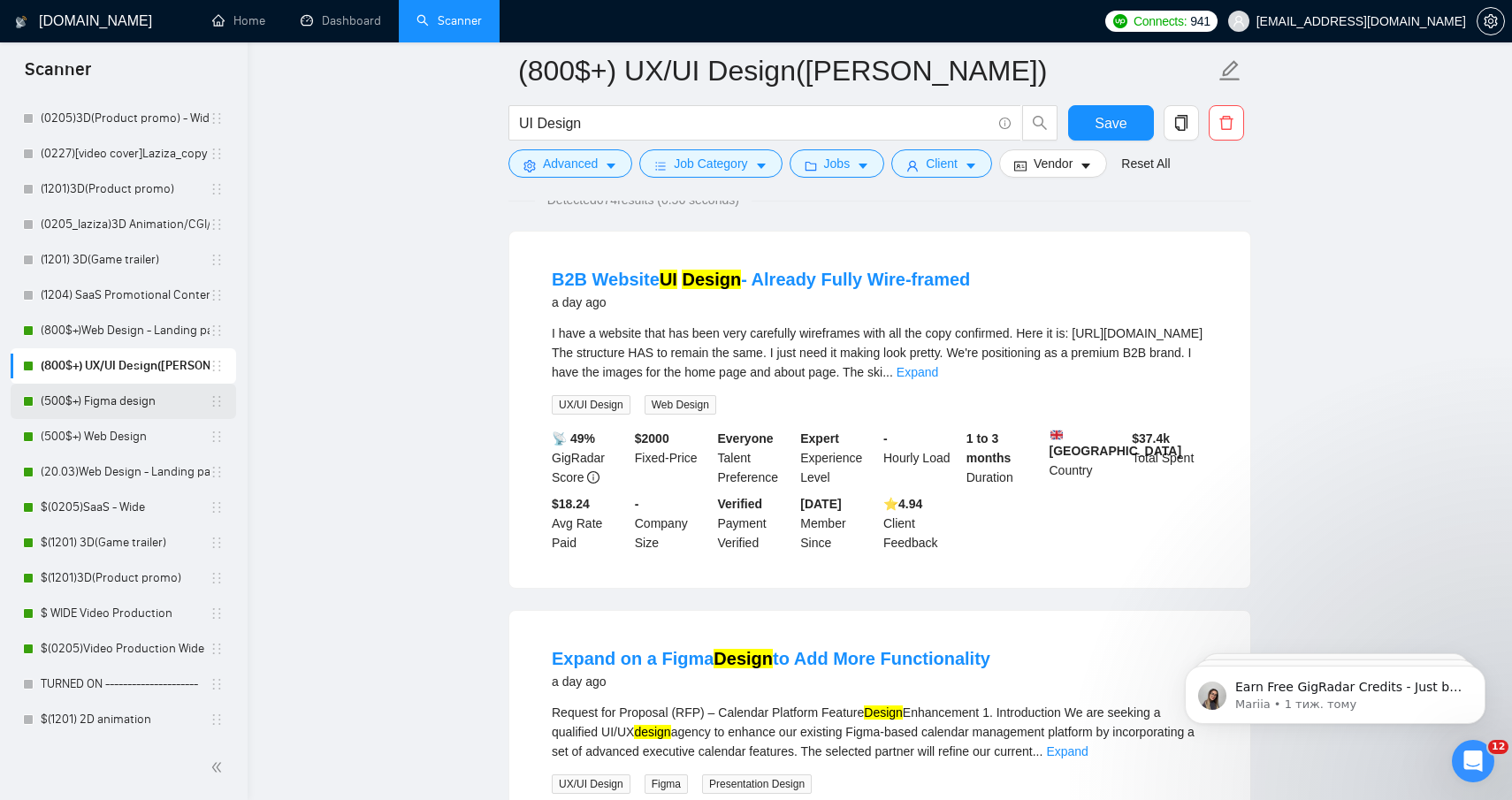
click at [128, 415] on link "(500$+) Figma design" at bounding box center [125, 401] width 168 height 35
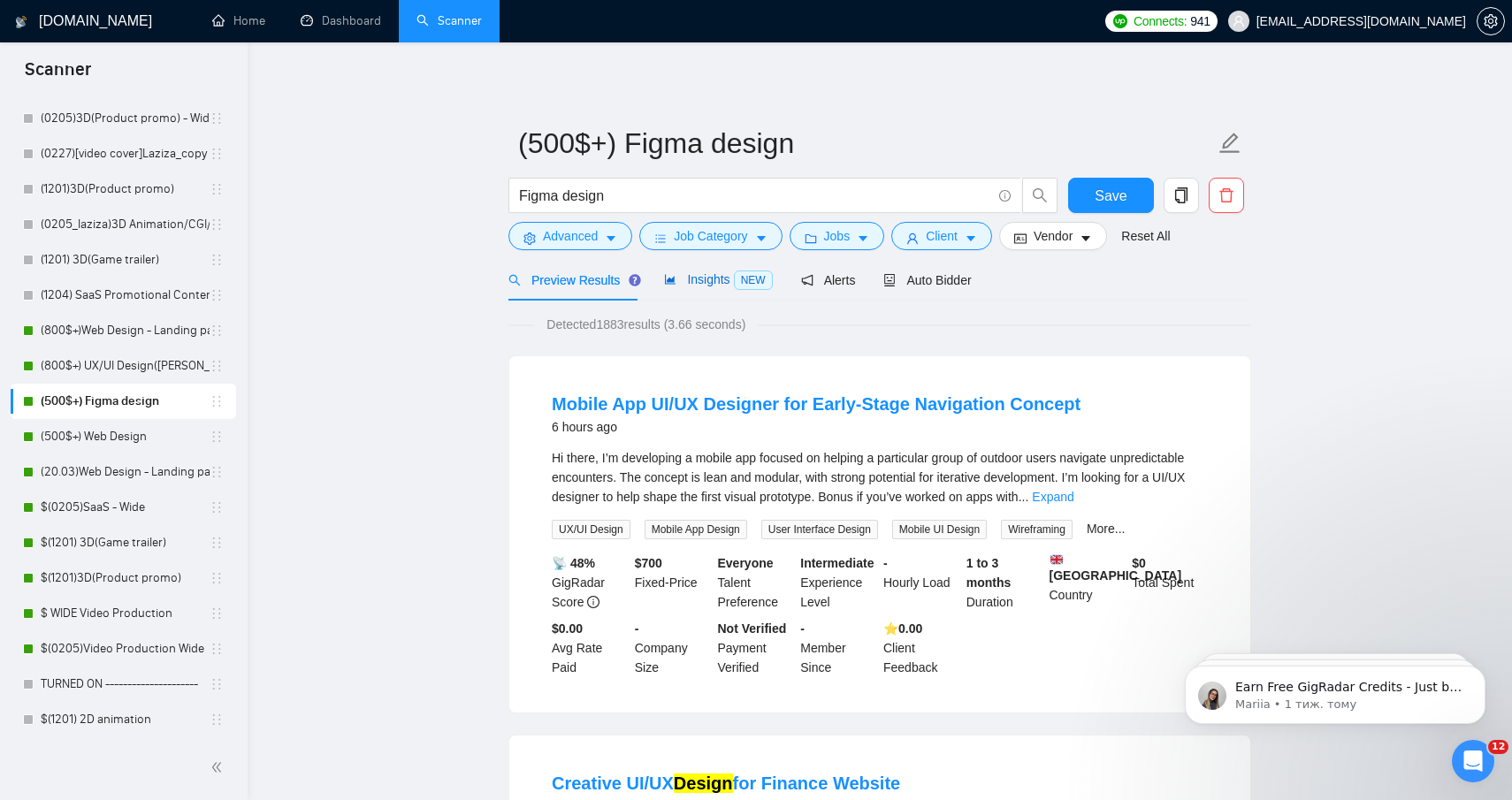
click at [706, 282] on span "Insights NEW" at bounding box center [718, 279] width 108 height 14
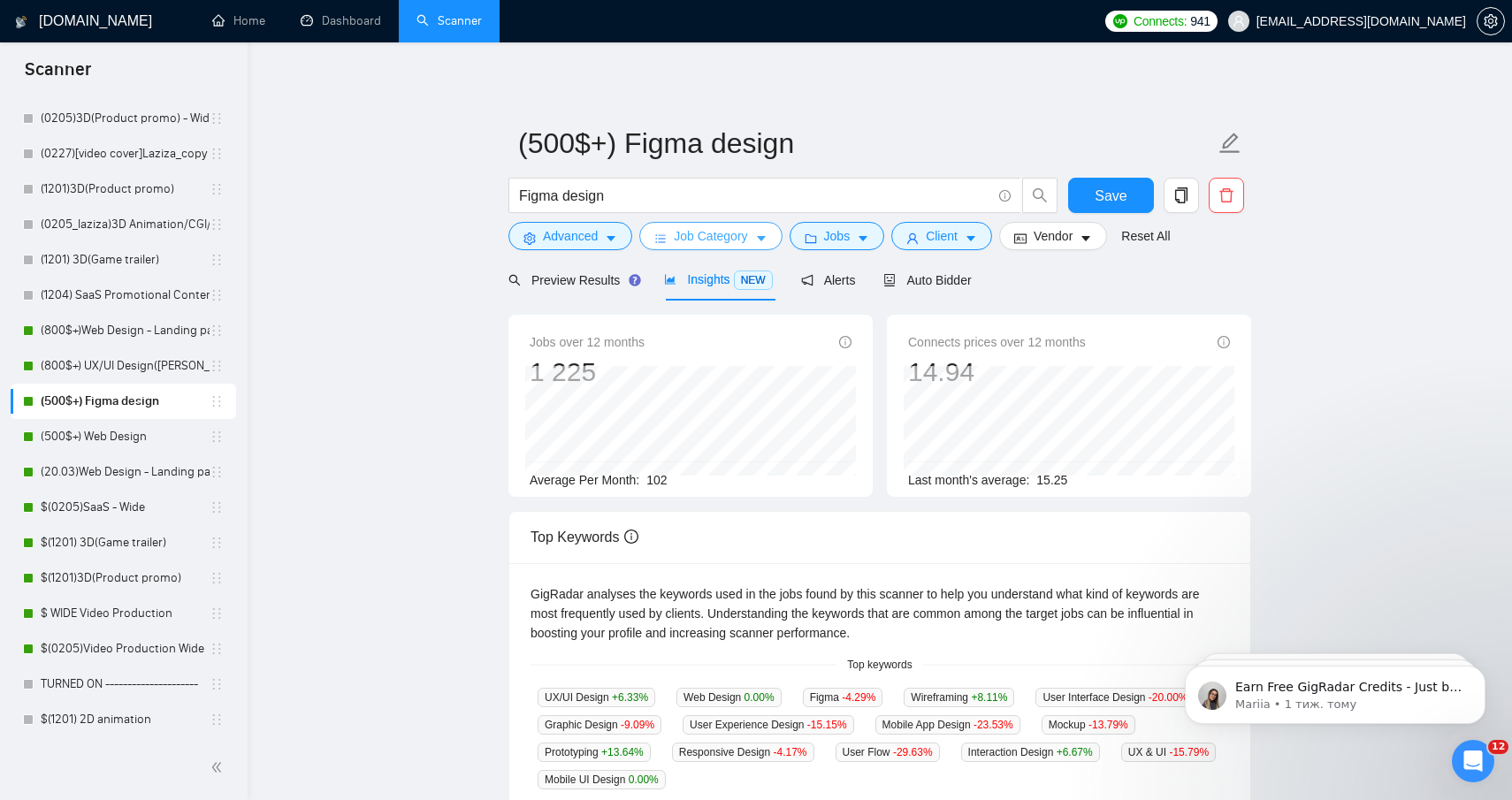
click at [739, 241] on span "Job Category" at bounding box center [710, 236] width 73 height 20
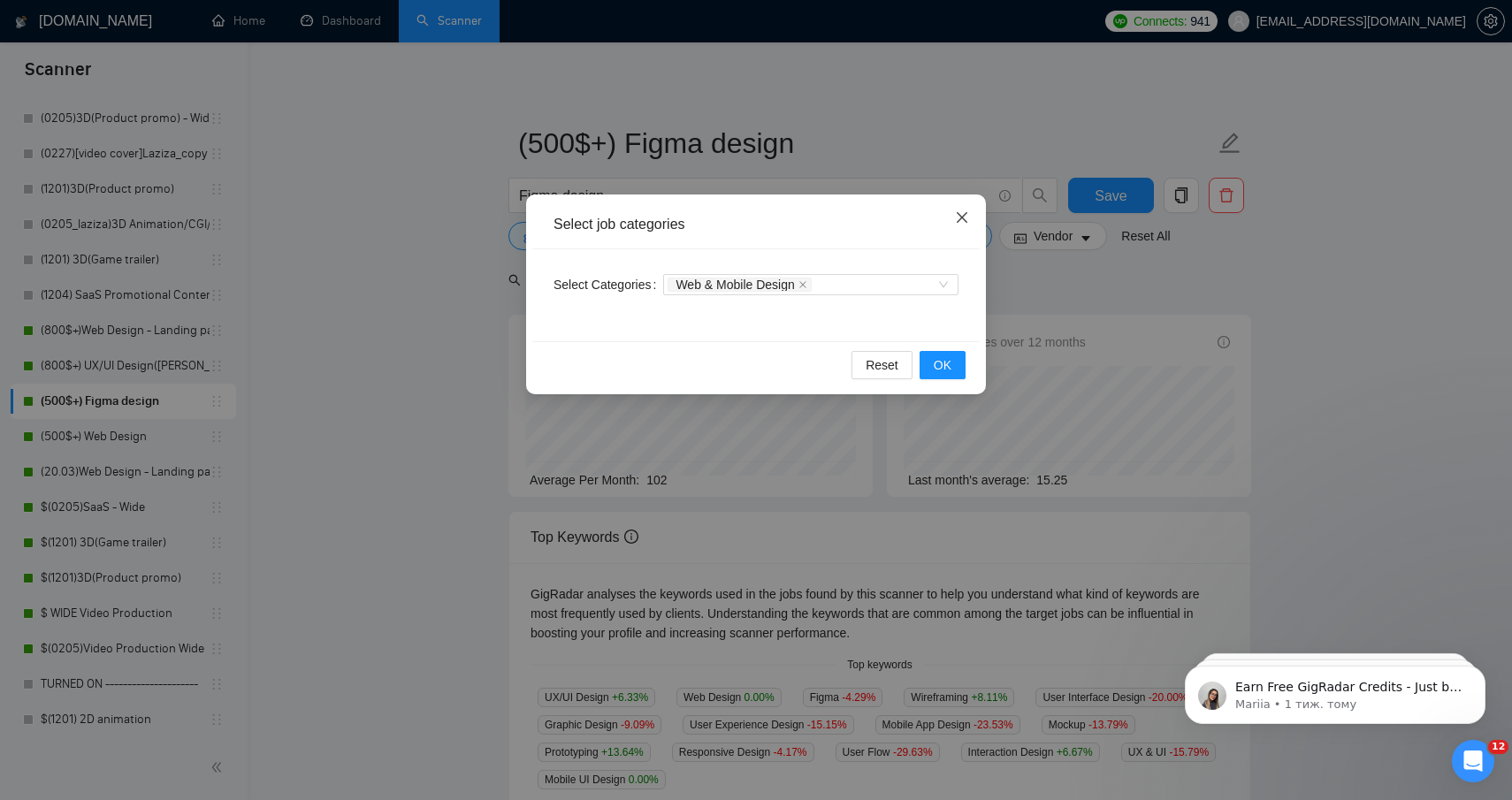
click at [968, 209] on span "Close" at bounding box center [962, 218] width 48 height 48
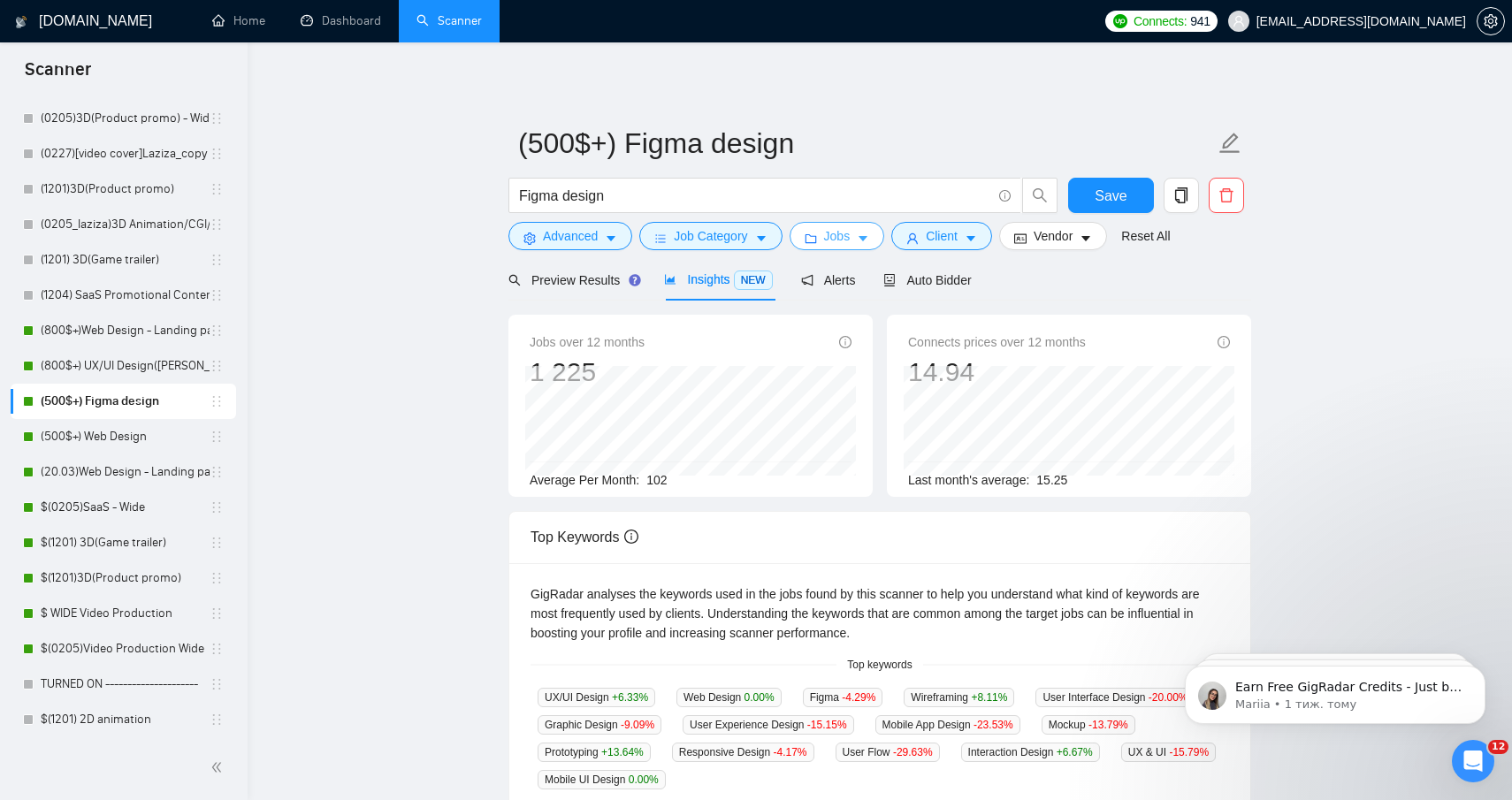
click at [866, 243] on icon "caret-down" at bounding box center [863, 239] width 13 height 13
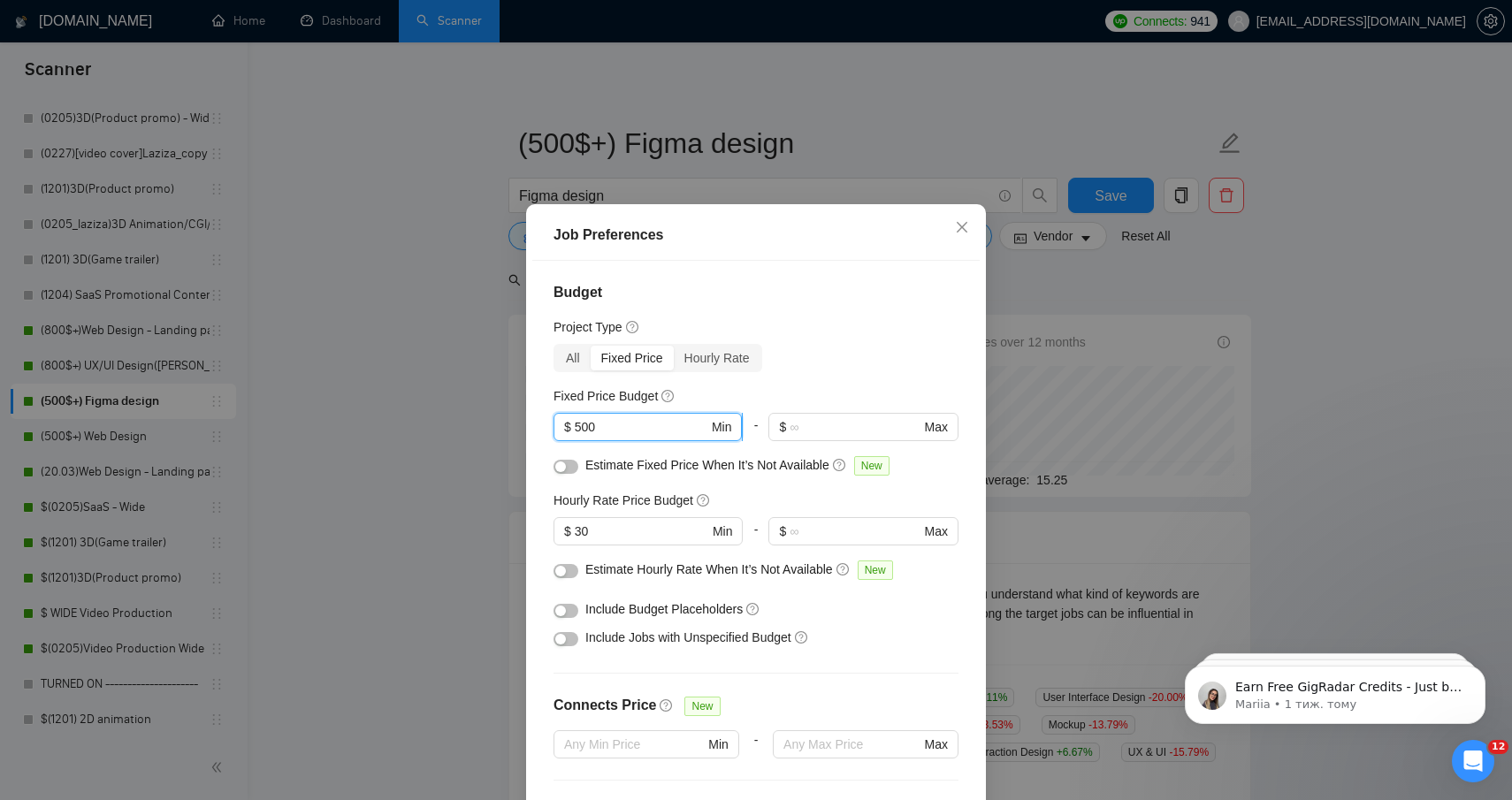
drag, startPoint x: 584, startPoint y: 422, endPoint x: 563, endPoint y: 422, distance: 21.0
click at [563, 422] on span "$ 500 Min" at bounding box center [647, 427] width 188 height 28
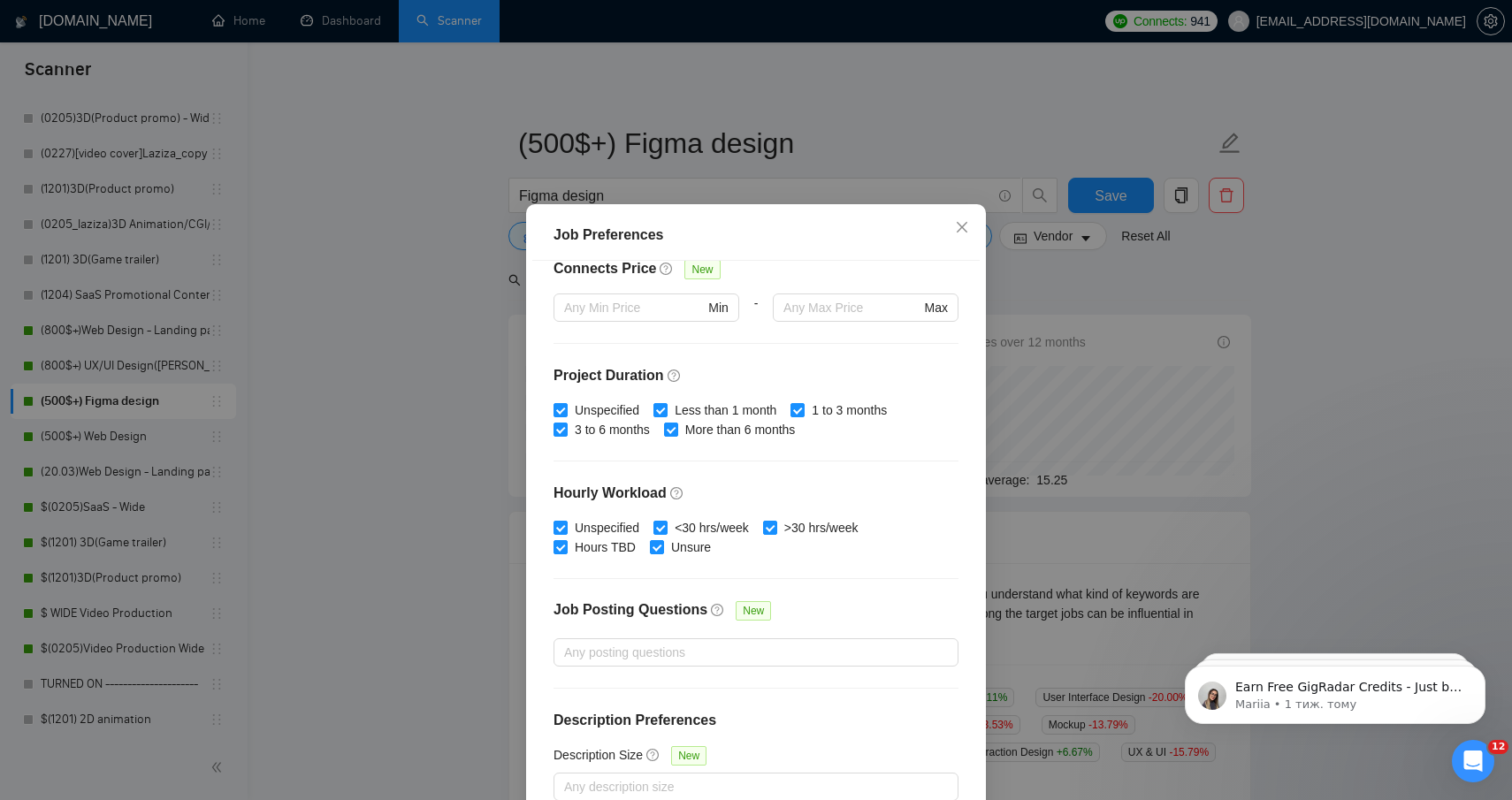
scroll to position [99, 0]
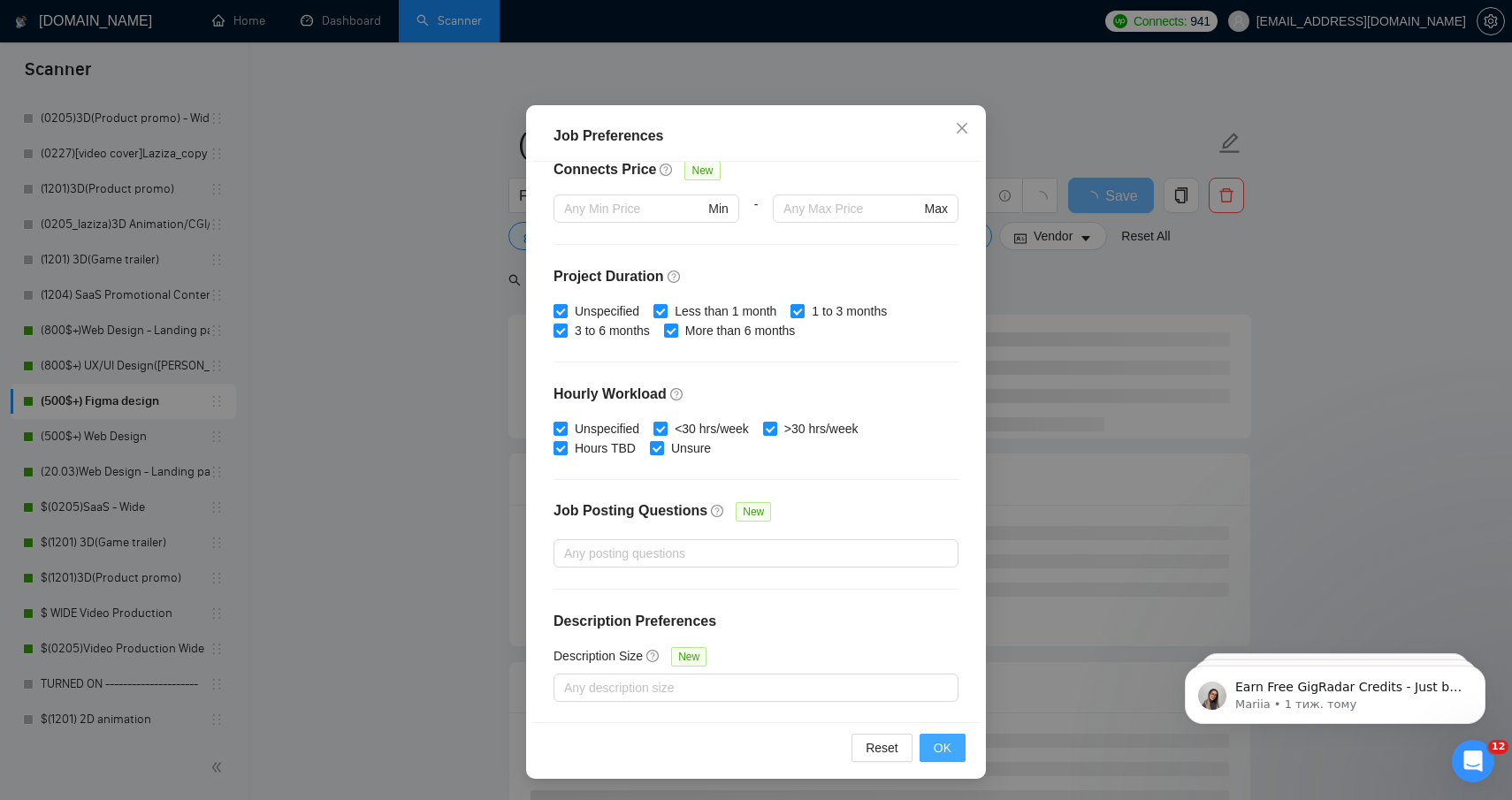
type input "800"
click at [955, 753] on button "OK" at bounding box center [942, 748] width 46 height 28
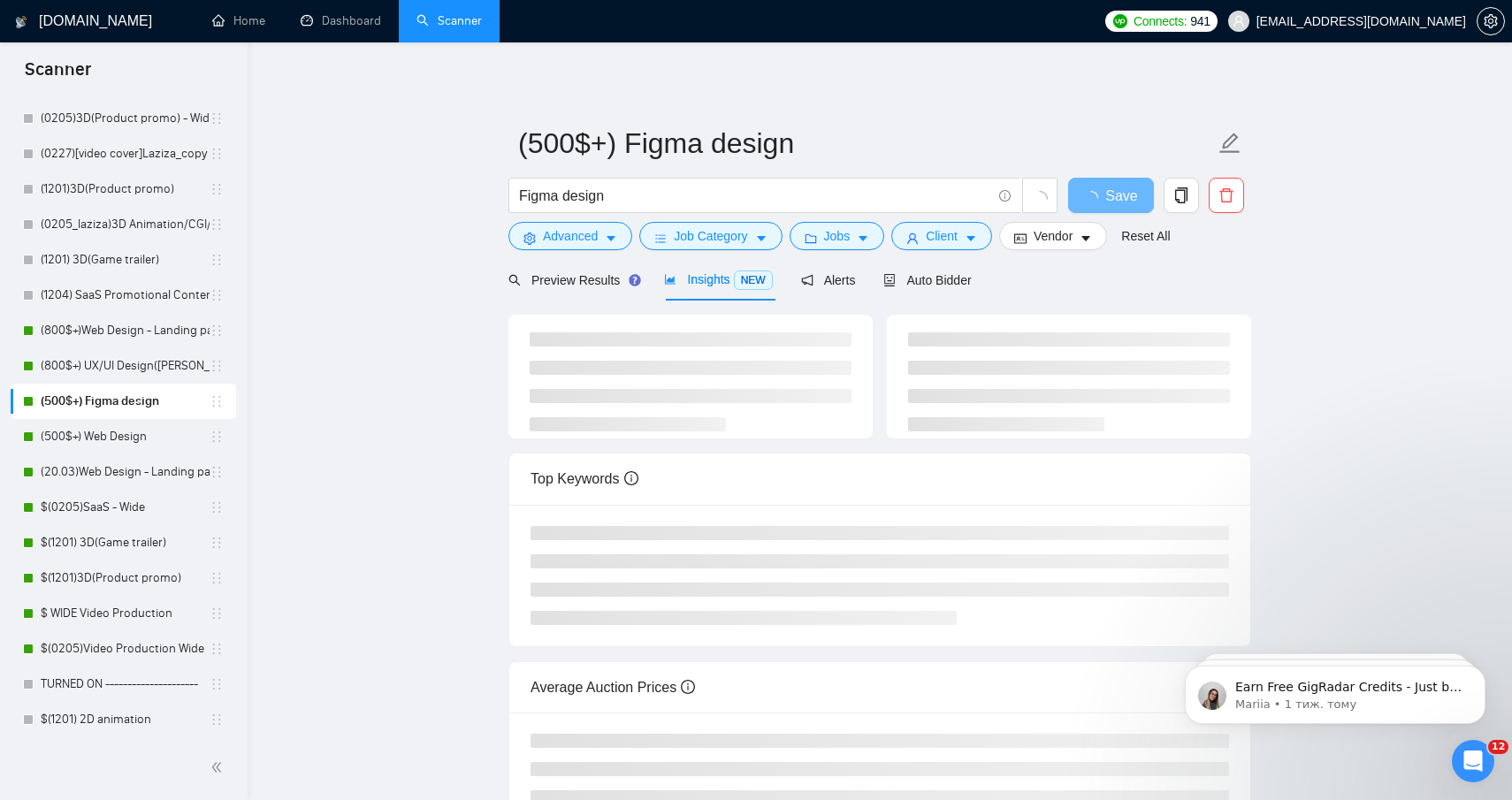
scroll to position [0, 0]
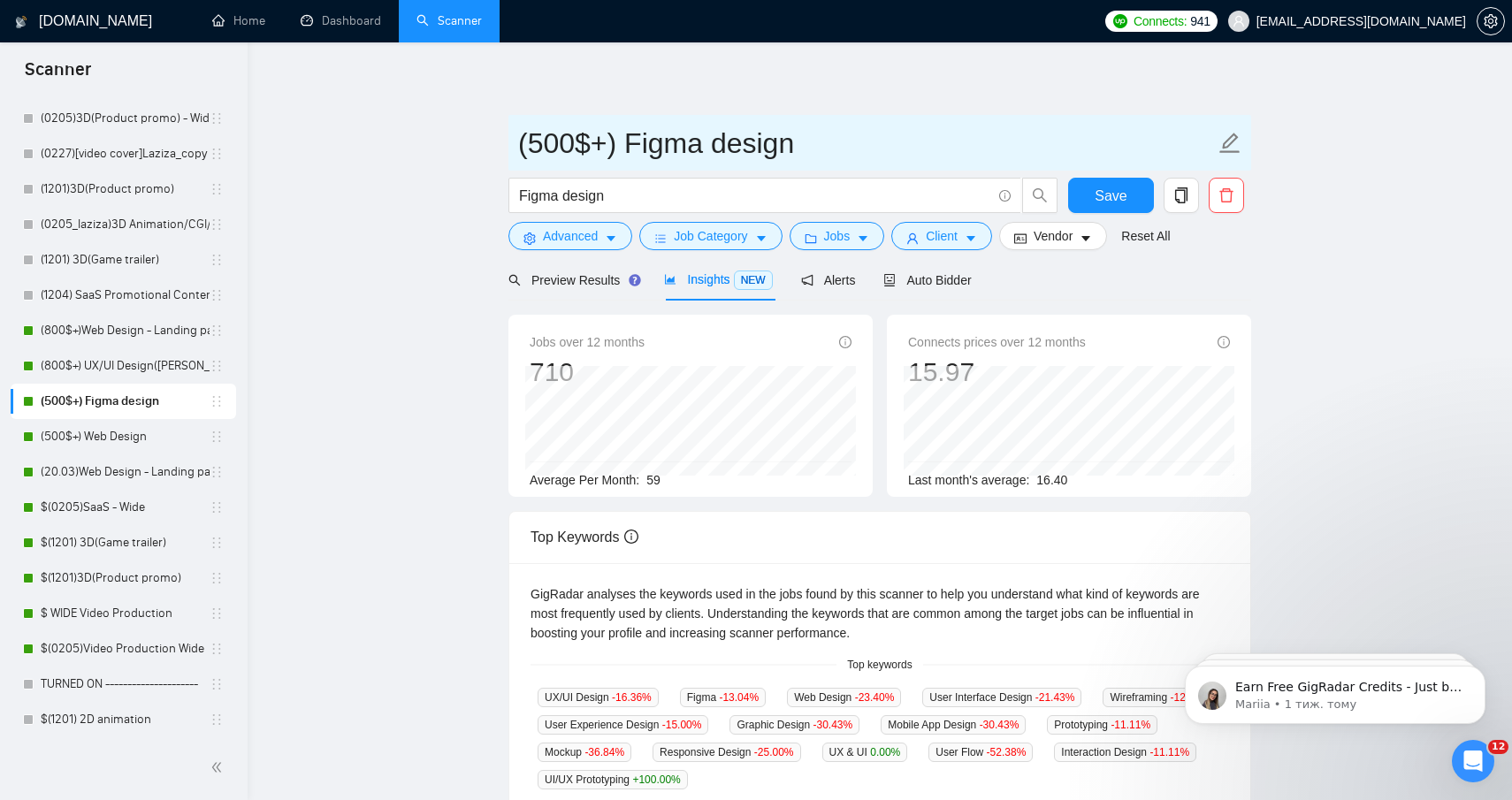
click at [548, 142] on input "(500$+) Figma design" at bounding box center [867, 143] width 697 height 44
type input "(800$+) Figma design"
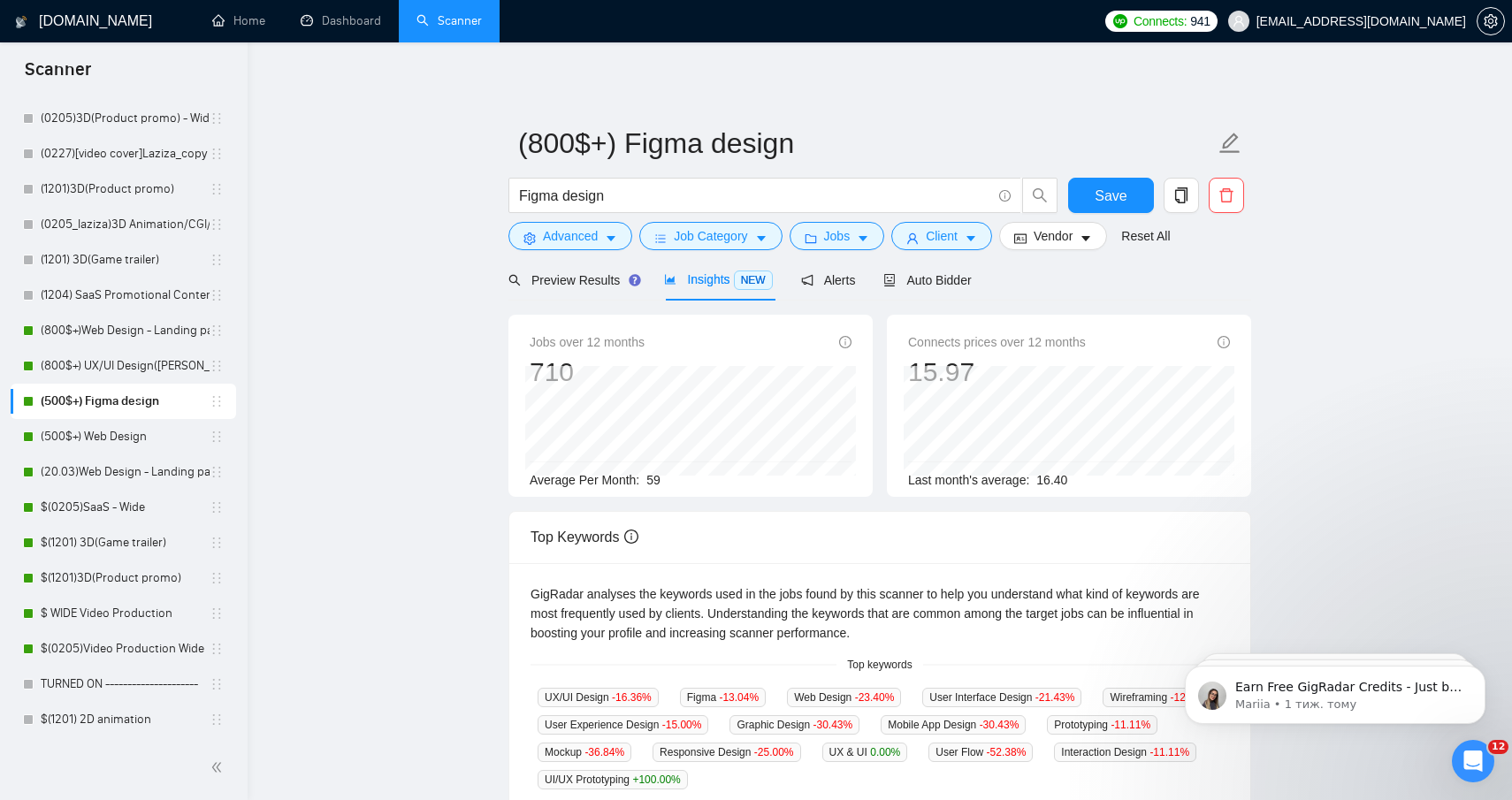
click at [962, 85] on div "(800$+) Figma design Figma design Save Advanced Job Category Jobs Client Vendor…" at bounding box center [879, 663] width 743 height 1186
click at [1081, 187] on button "Save" at bounding box center [1111, 196] width 86 height 35
click at [123, 444] on link "(500$+) Web Design" at bounding box center [125, 437] width 168 height 35
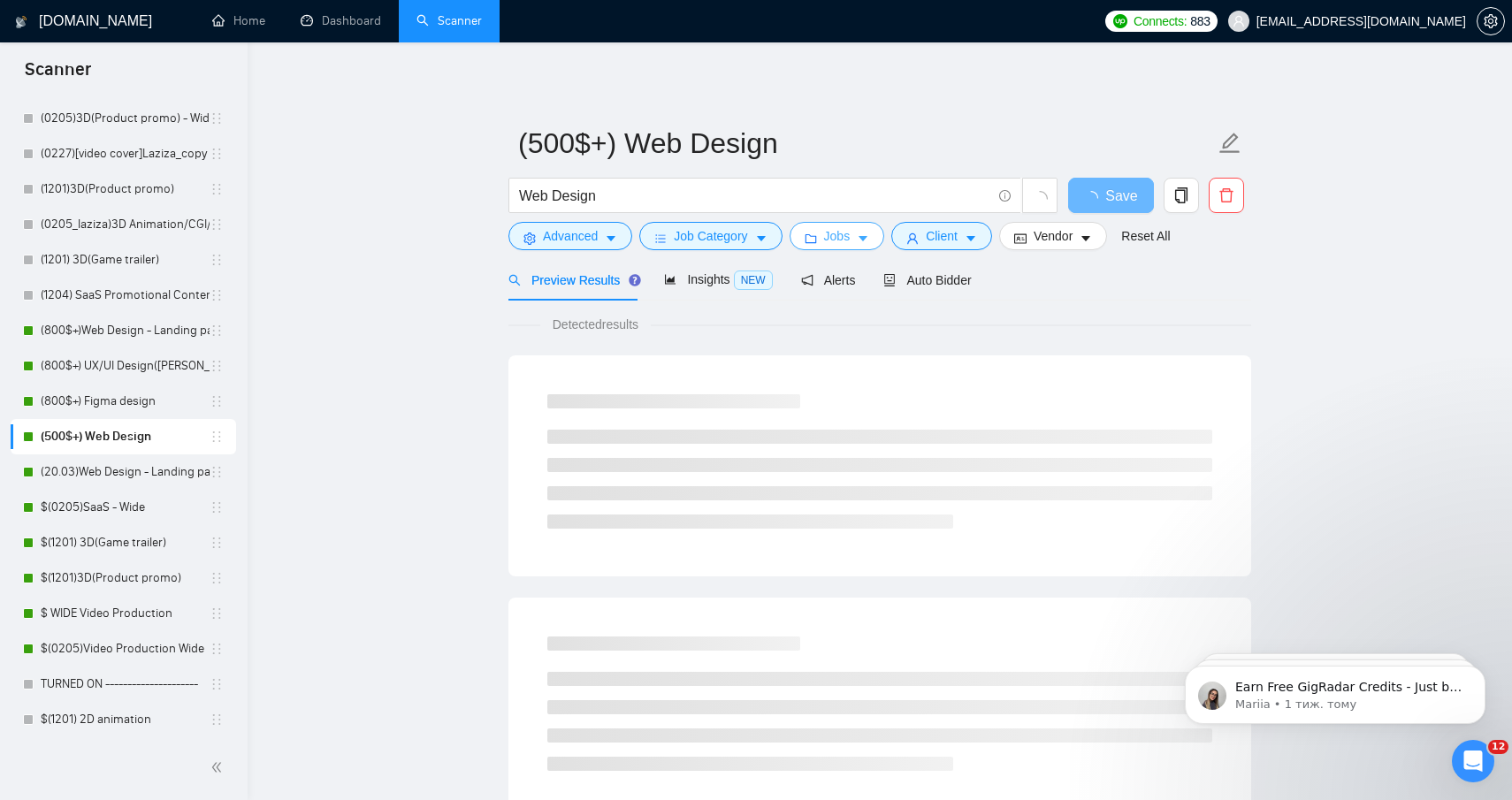
click at [874, 247] on button "Jobs" at bounding box center [837, 236] width 96 height 28
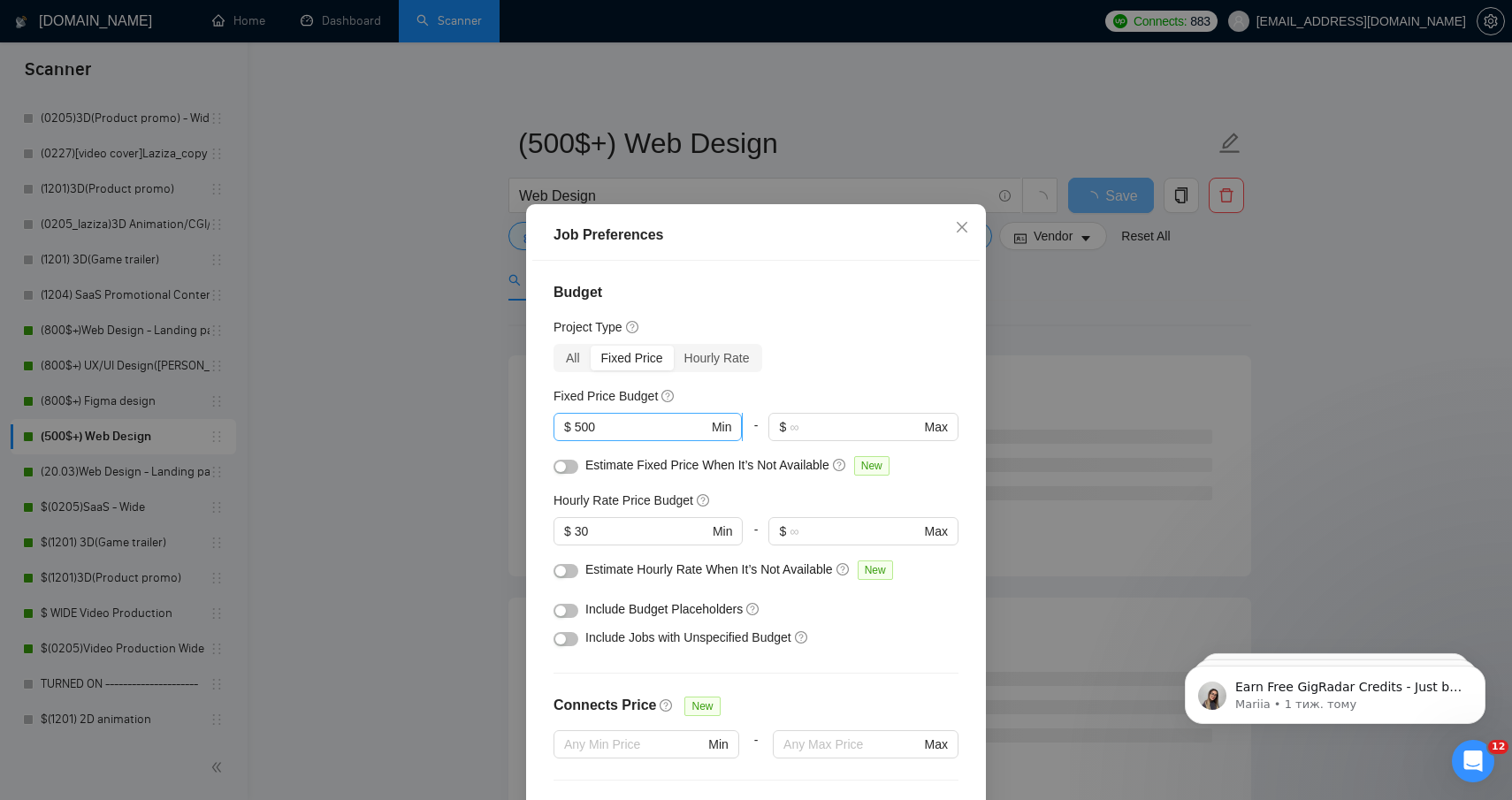
click at [589, 427] on input "500" at bounding box center [641, 427] width 133 height 20
drag, startPoint x: 584, startPoint y: 427, endPoint x: 566, endPoint y: 427, distance: 18.0
click at [566, 427] on span "$ 500 Min" at bounding box center [647, 427] width 188 height 28
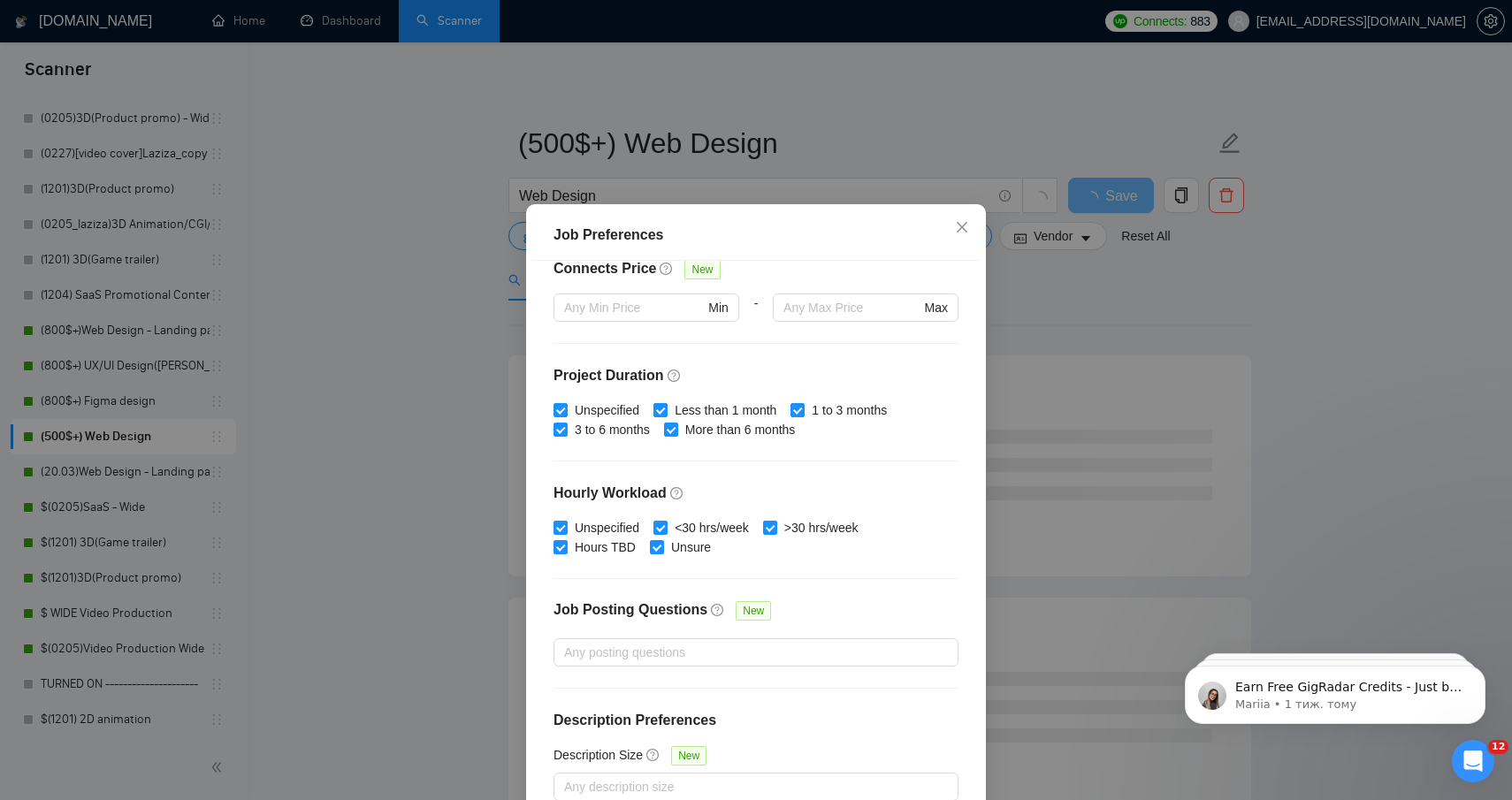
scroll to position [99, 0]
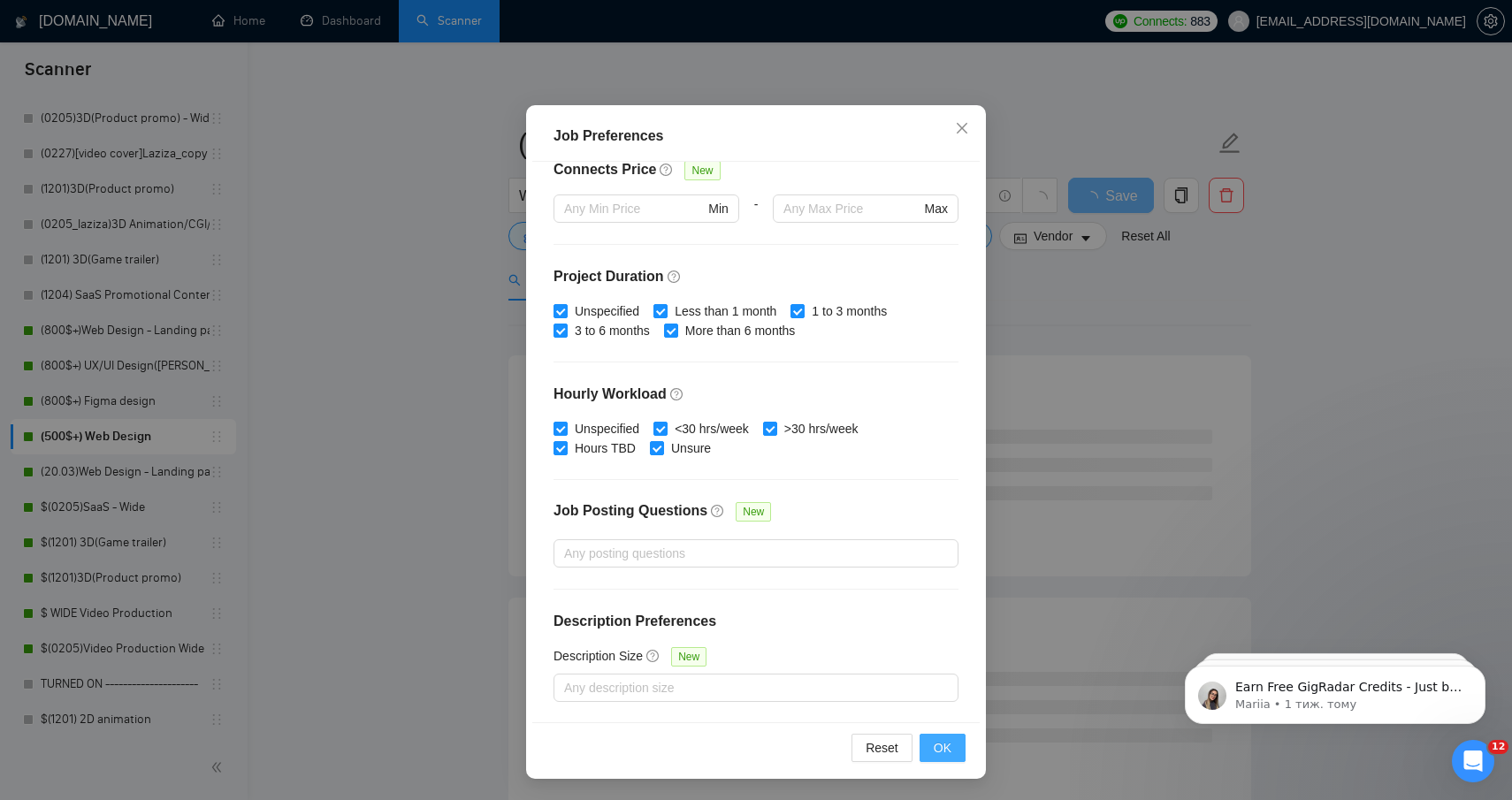
type input "800"
click at [945, 747] on span "OK" at bounding box center [943, 748] width 18 height 20
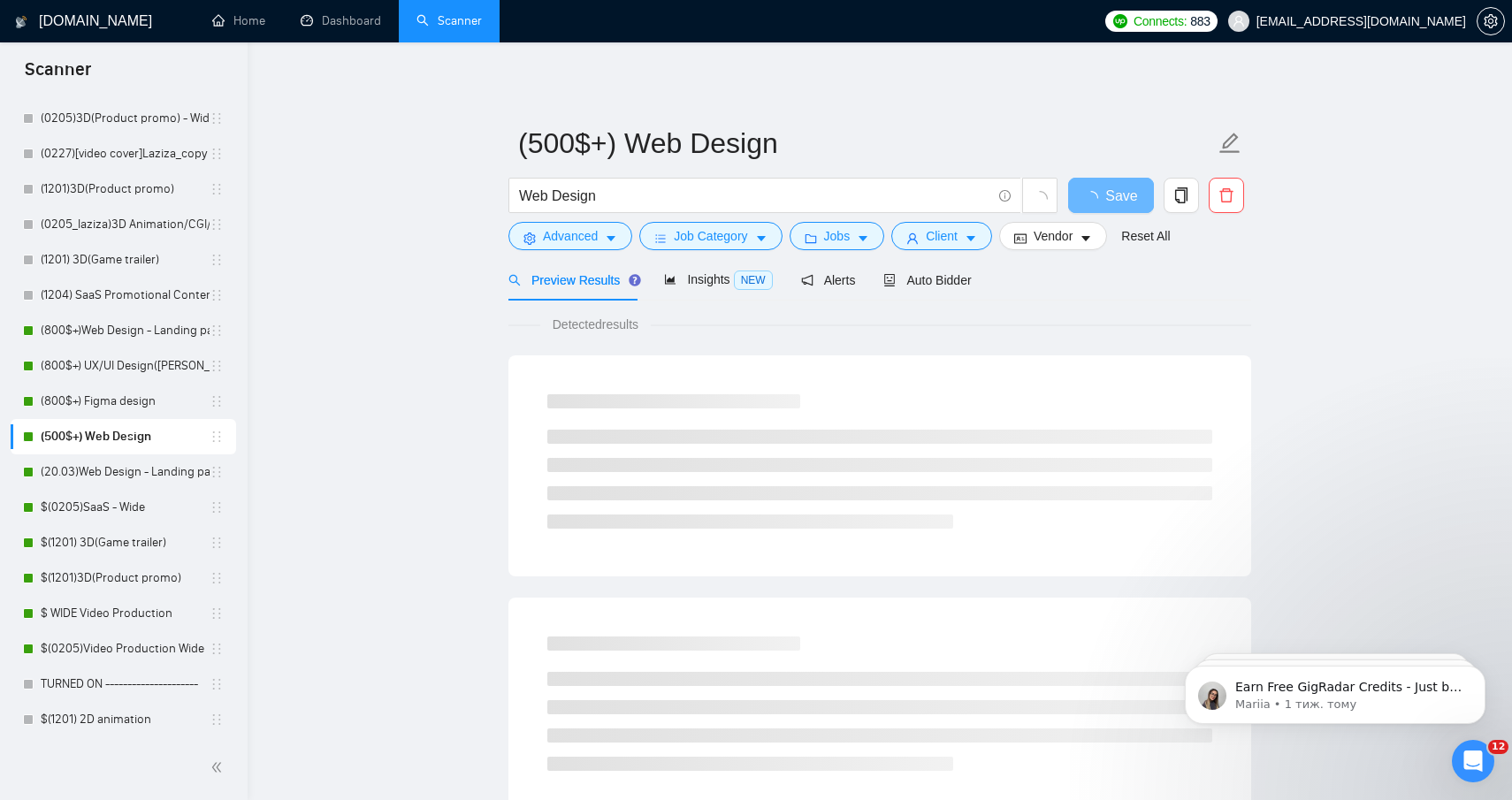
scroll to position [0, 0]
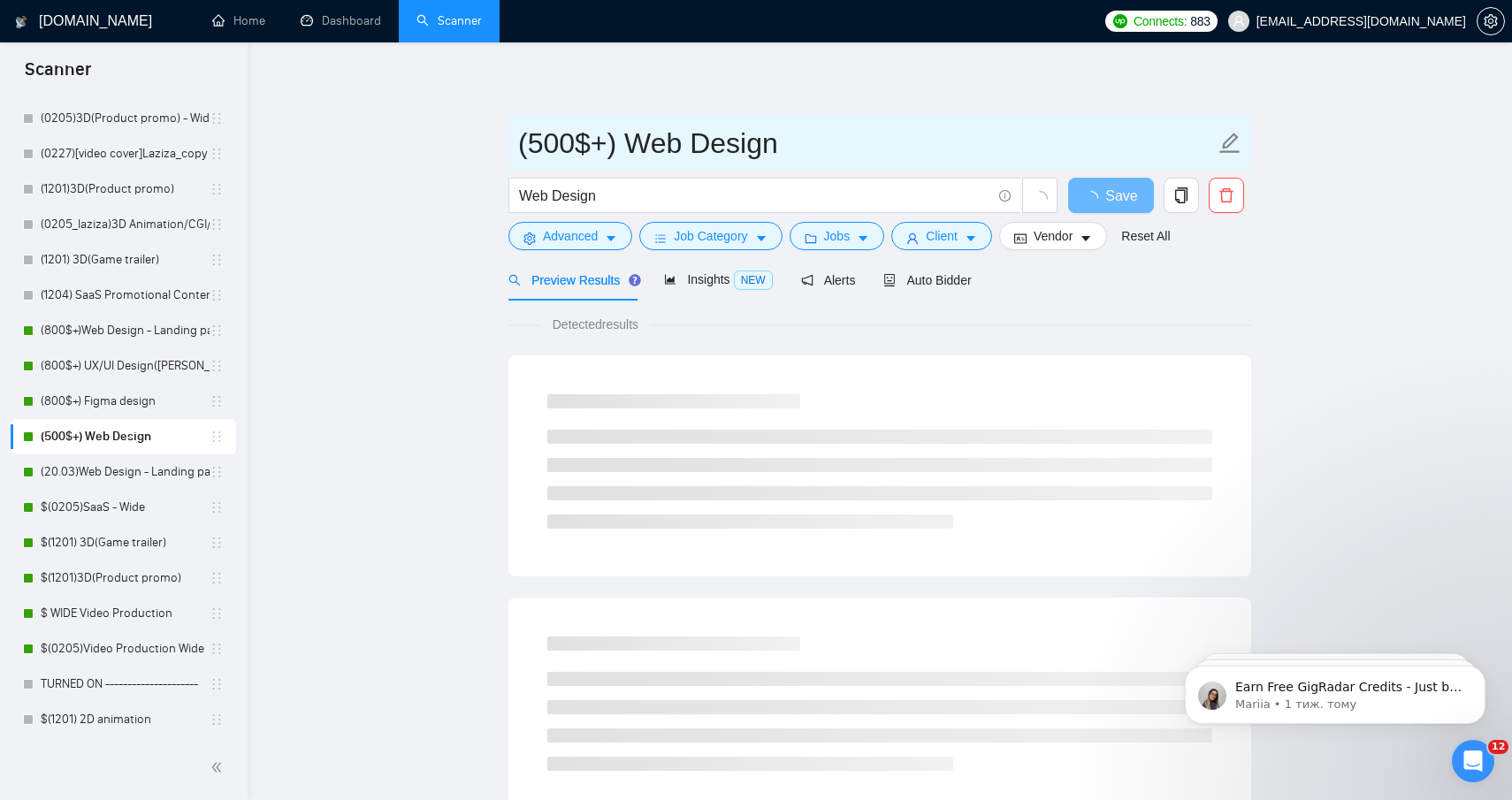
click at [552, 137] on input "(500$+) Web Design" at bounding box center [867, 143] width 697 height 44
drag, startPoint x: 544, startPoint y: 139, endPoint x: 534, endPoint y: 141, distance: 10.2
click at [534, 141] on input "(500$+) Web Design" at bounding box center [867, 143] width 697 height 44
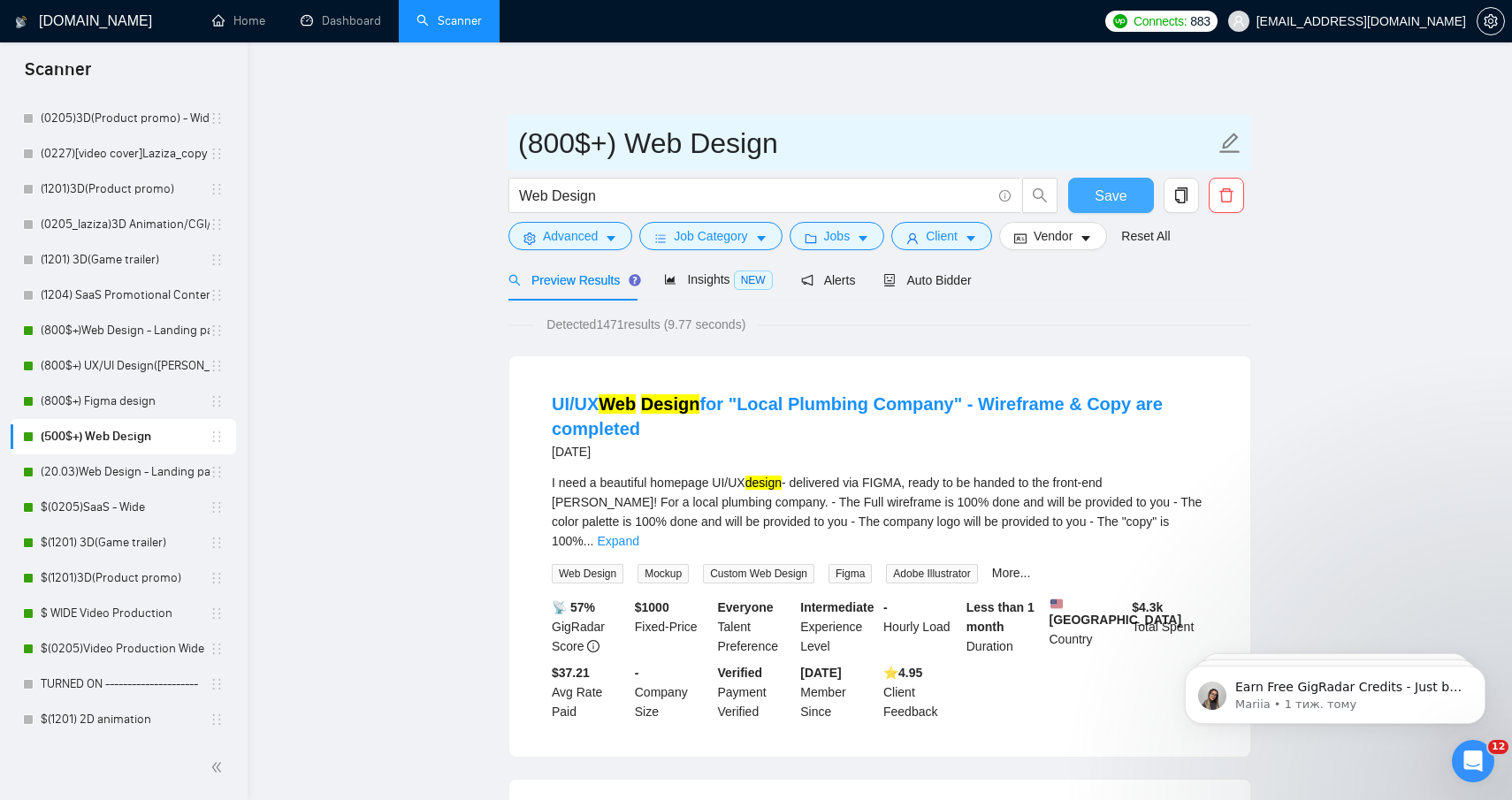
type input "(800$+) Web Design"
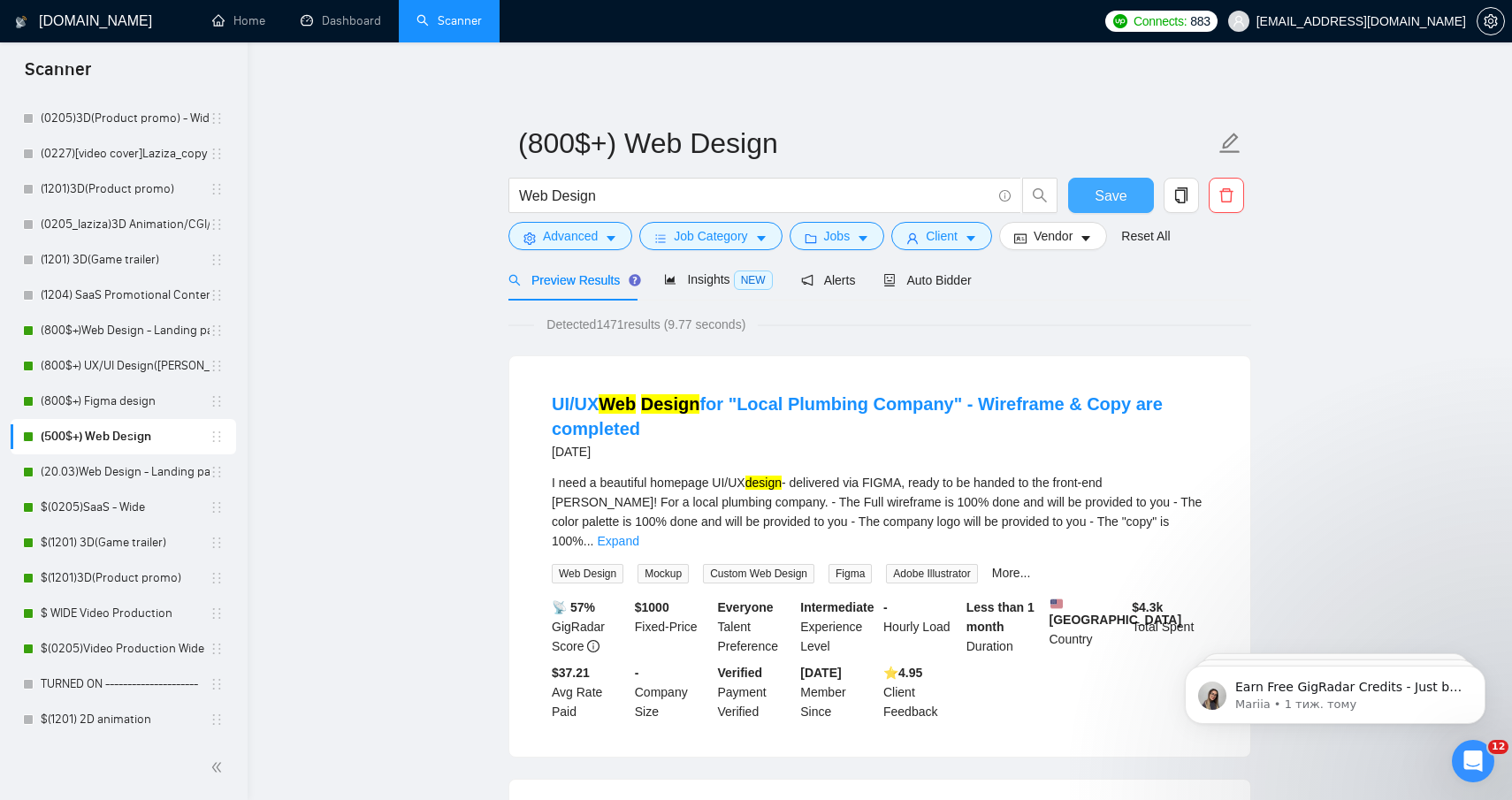
click at [1129, 200] on button "Save" at bounding box center [1111, 196] width 86 height 35
click at [101, 472] on link "(20.03)Web Design - Landing page" at bounding box center [125, 472] width 168 height 35
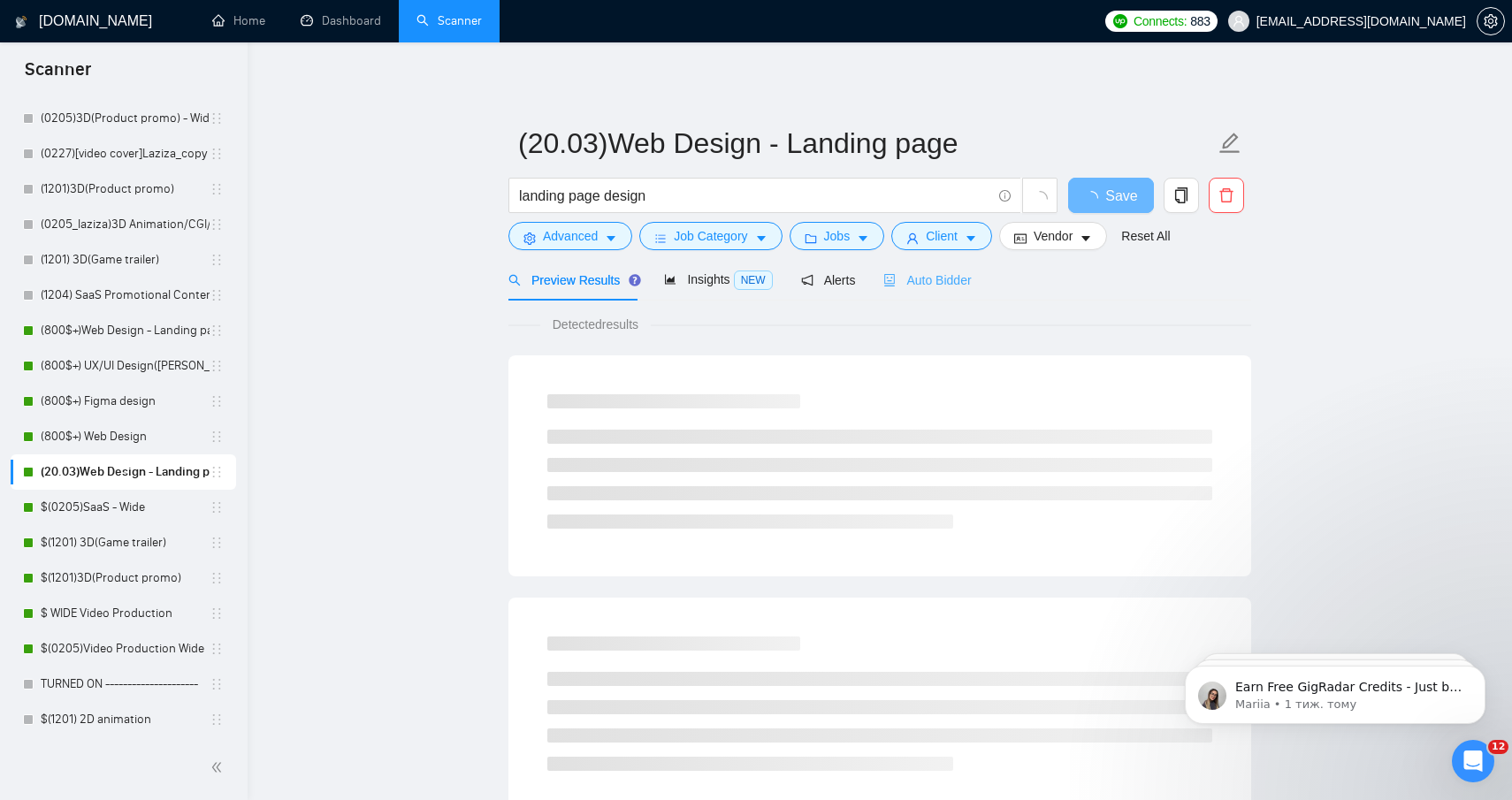
click at [958, 267] on div "Auto Bidder" at bounding box center [926, 280] width 87 height 41
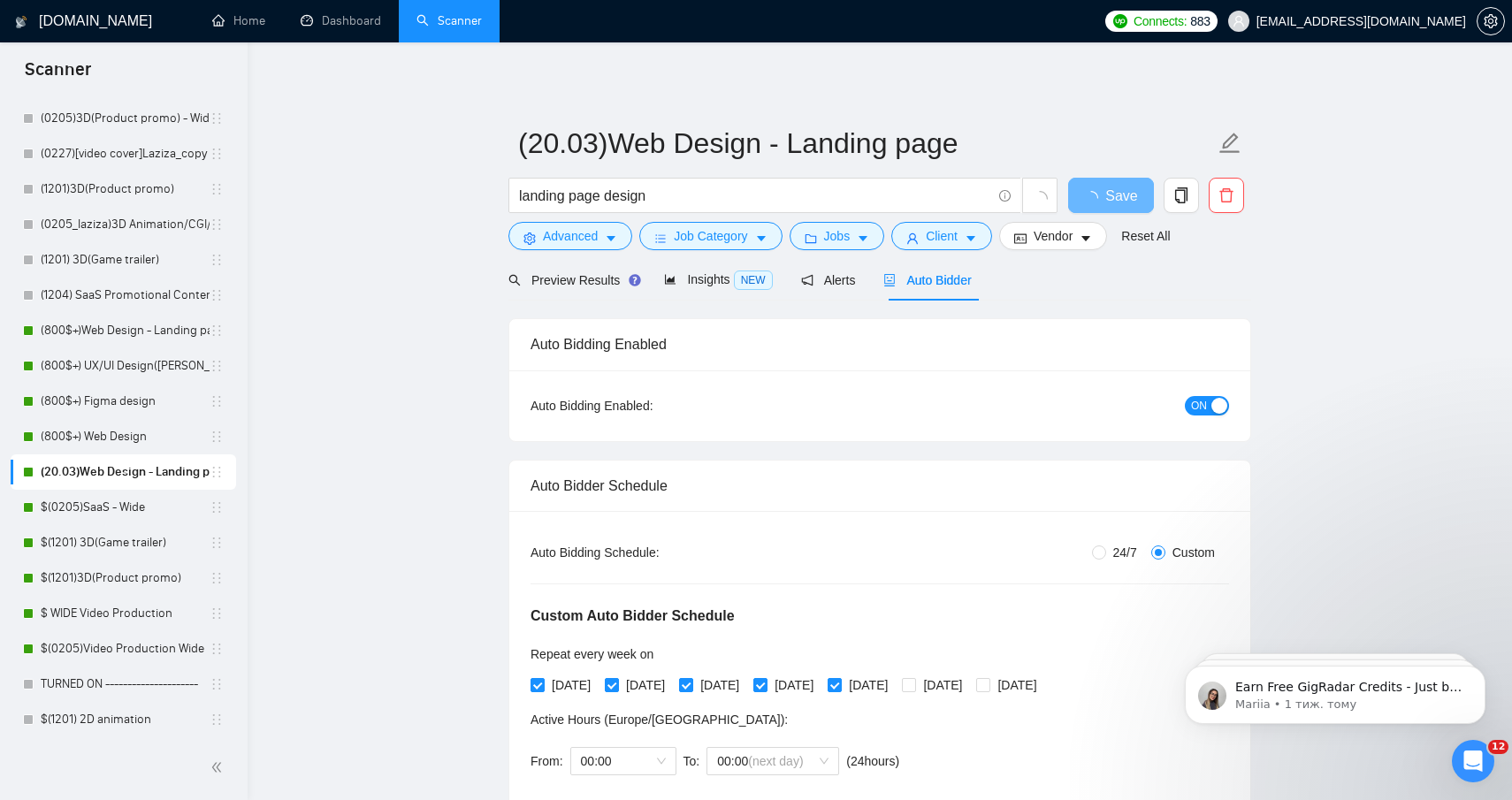
click at [1206, 407] on span "ON" at bounding box center [1199, 406] width 16 height 20
click at [1104, 201] on span "Save" at bounding box center [1110, 196] width 32 height 23
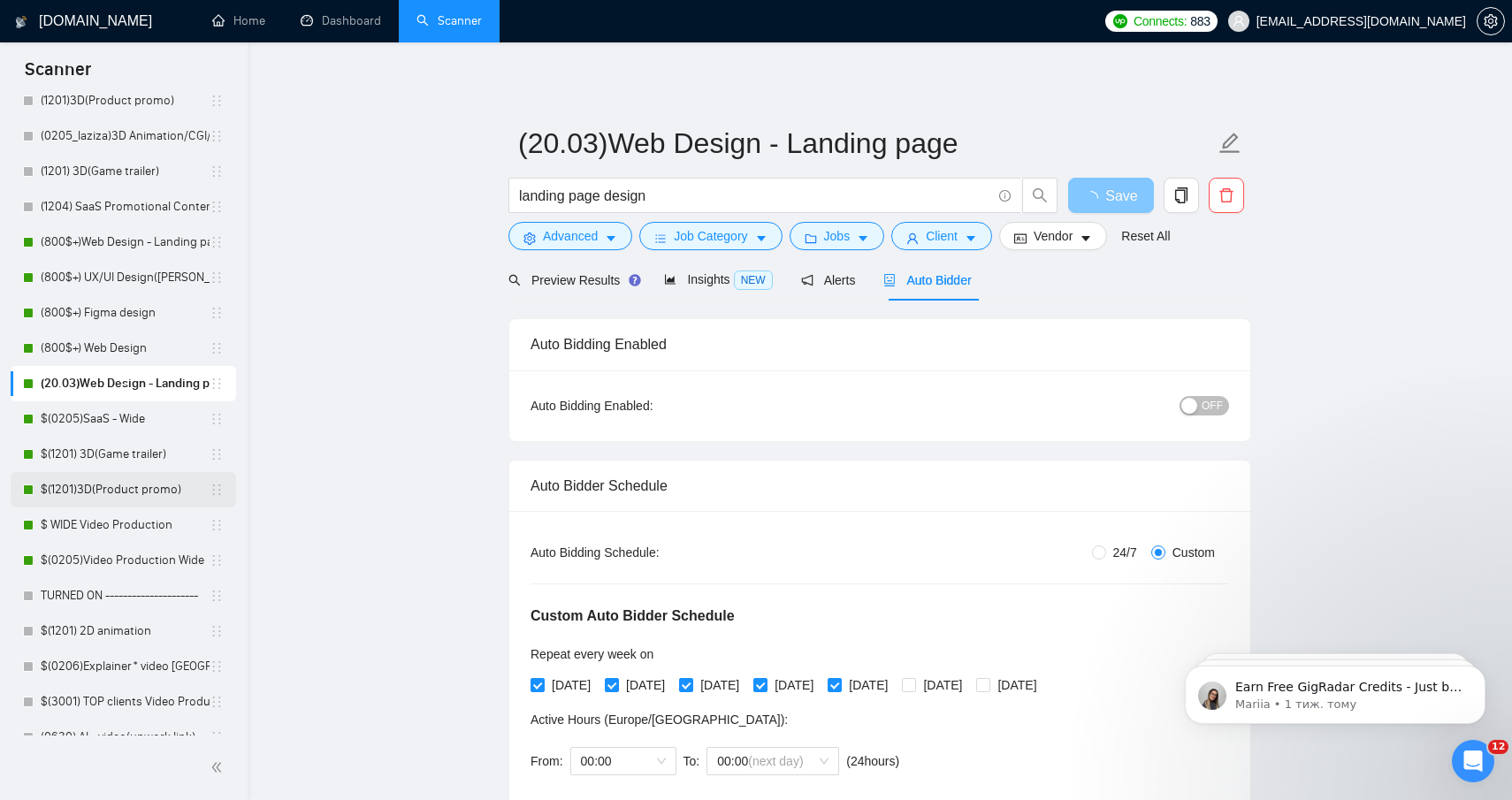
scroll to position [277, 0]
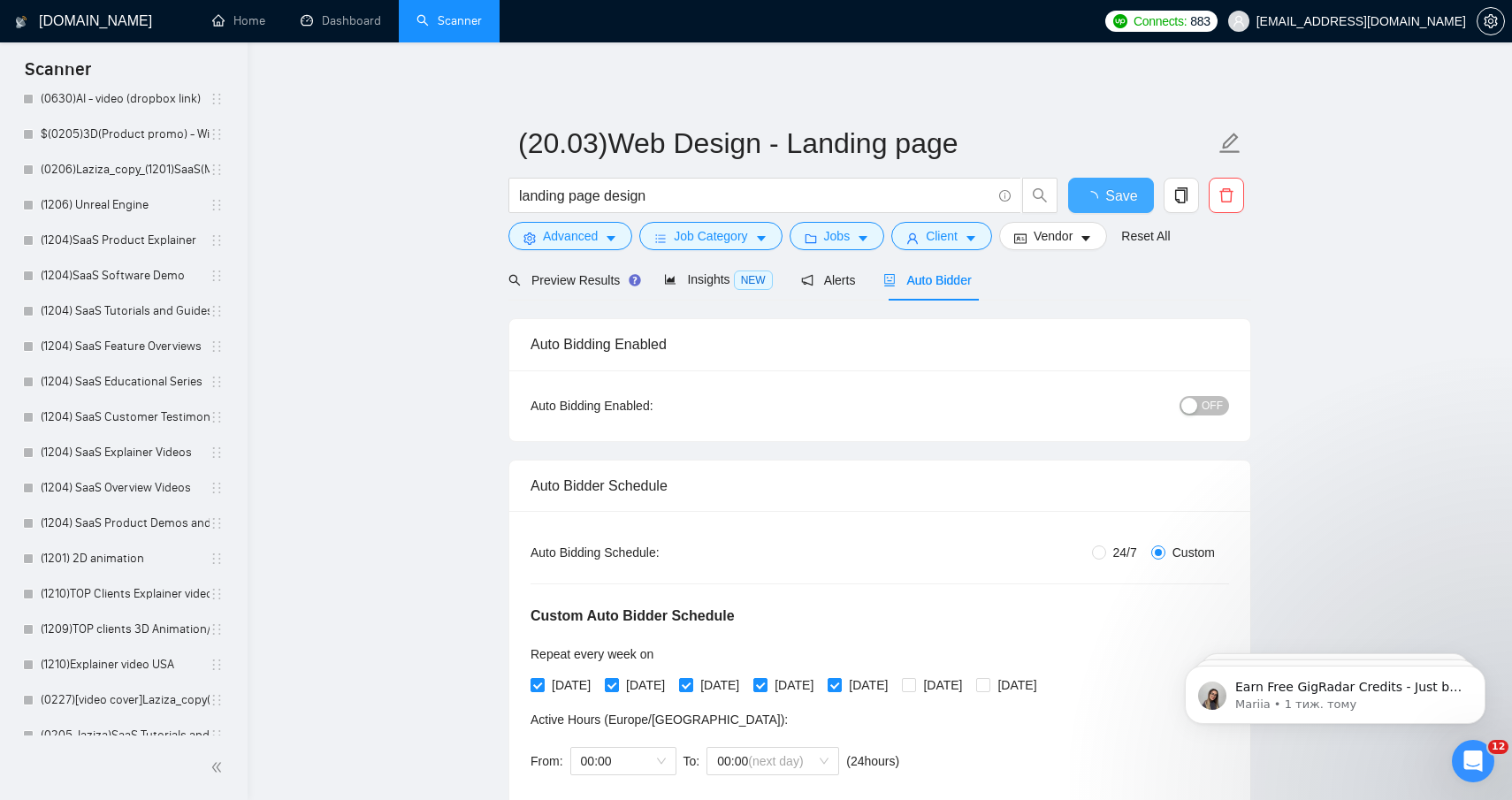
checkbox input "true"
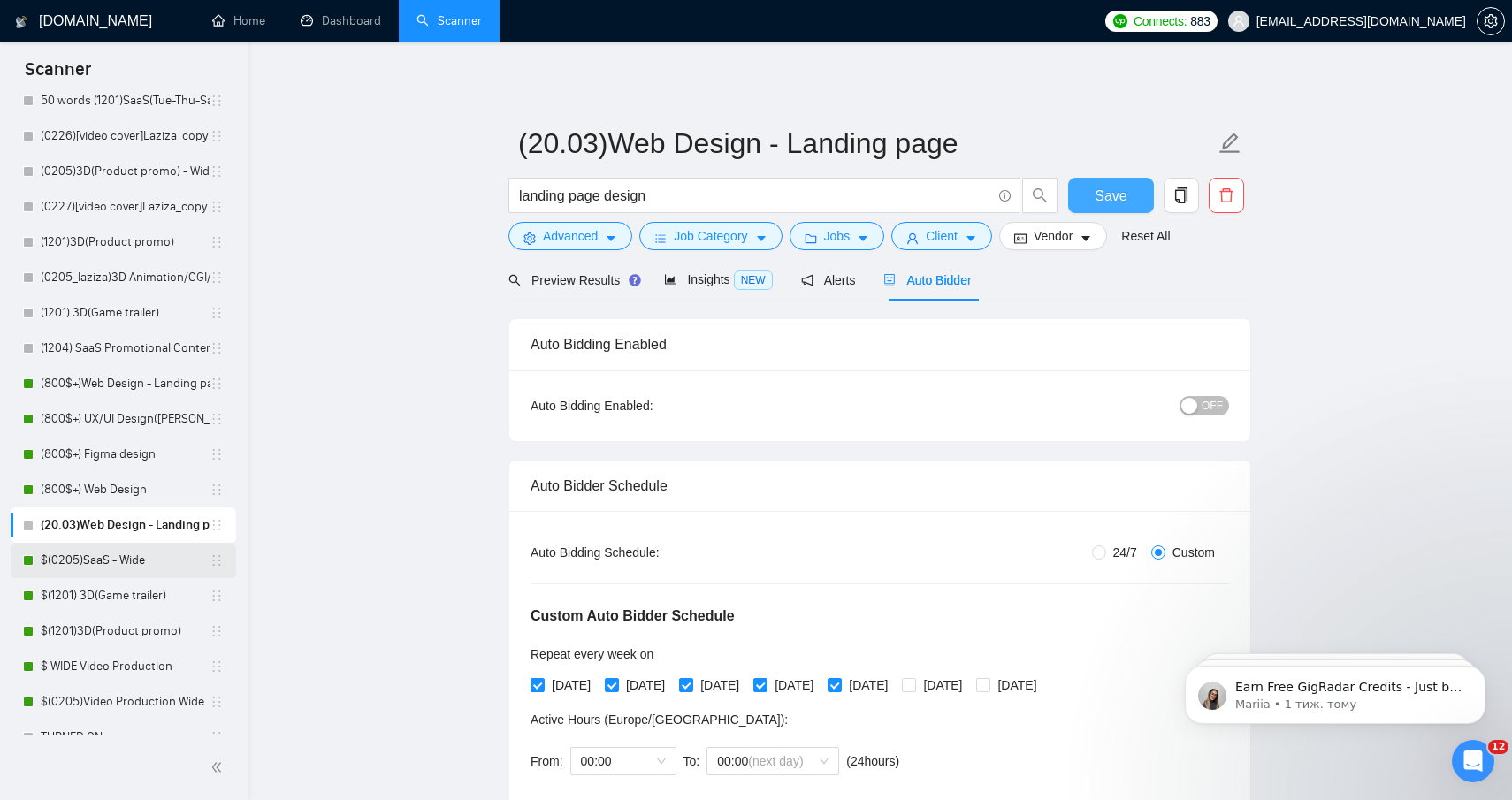
scroll to position [0, 0]
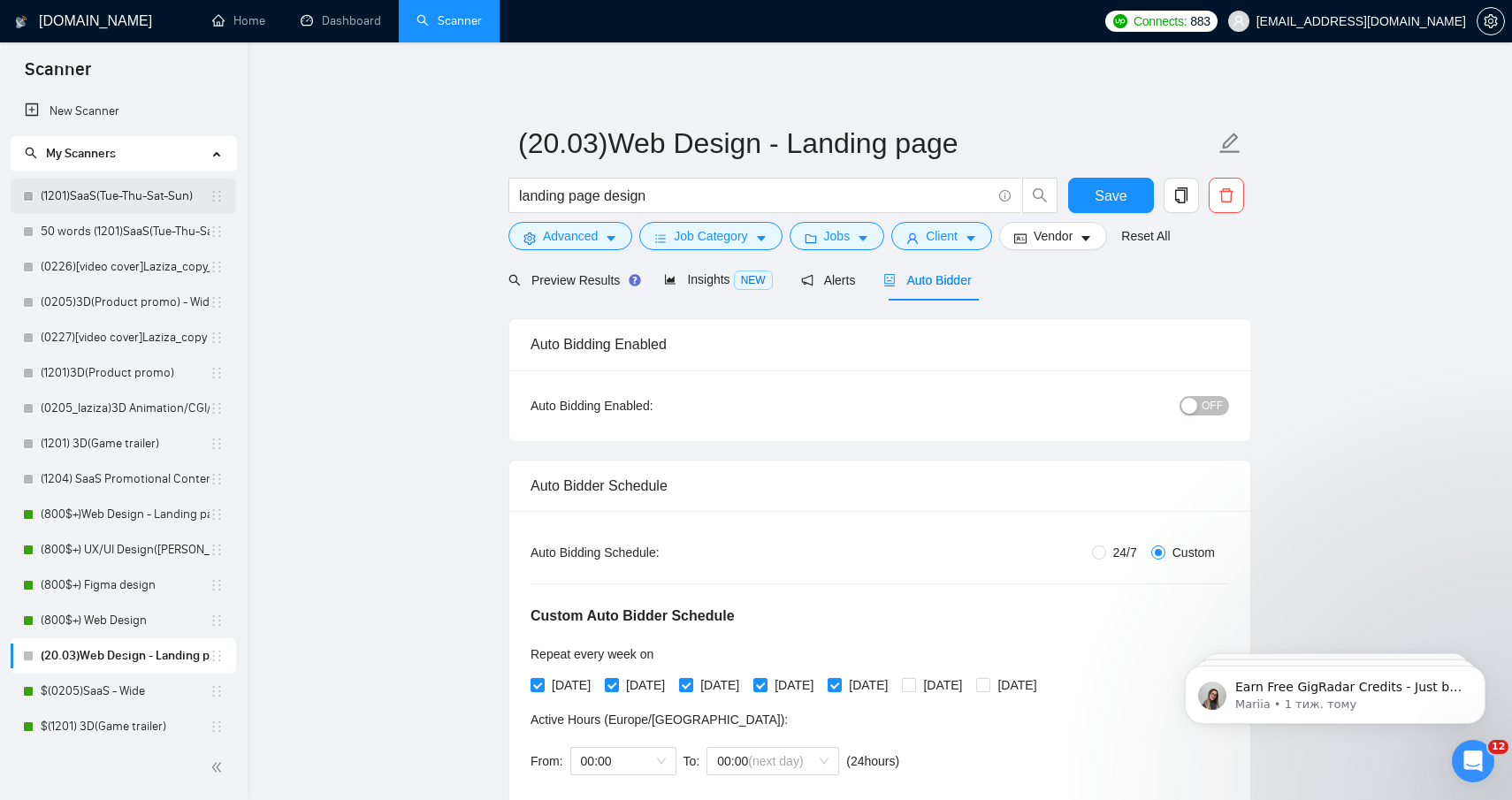
click at [118, 194] on link "(1201)SaaS(Tue-Thu-Sat-Sun)" at bounding box center [125, 196] width 168 height 35
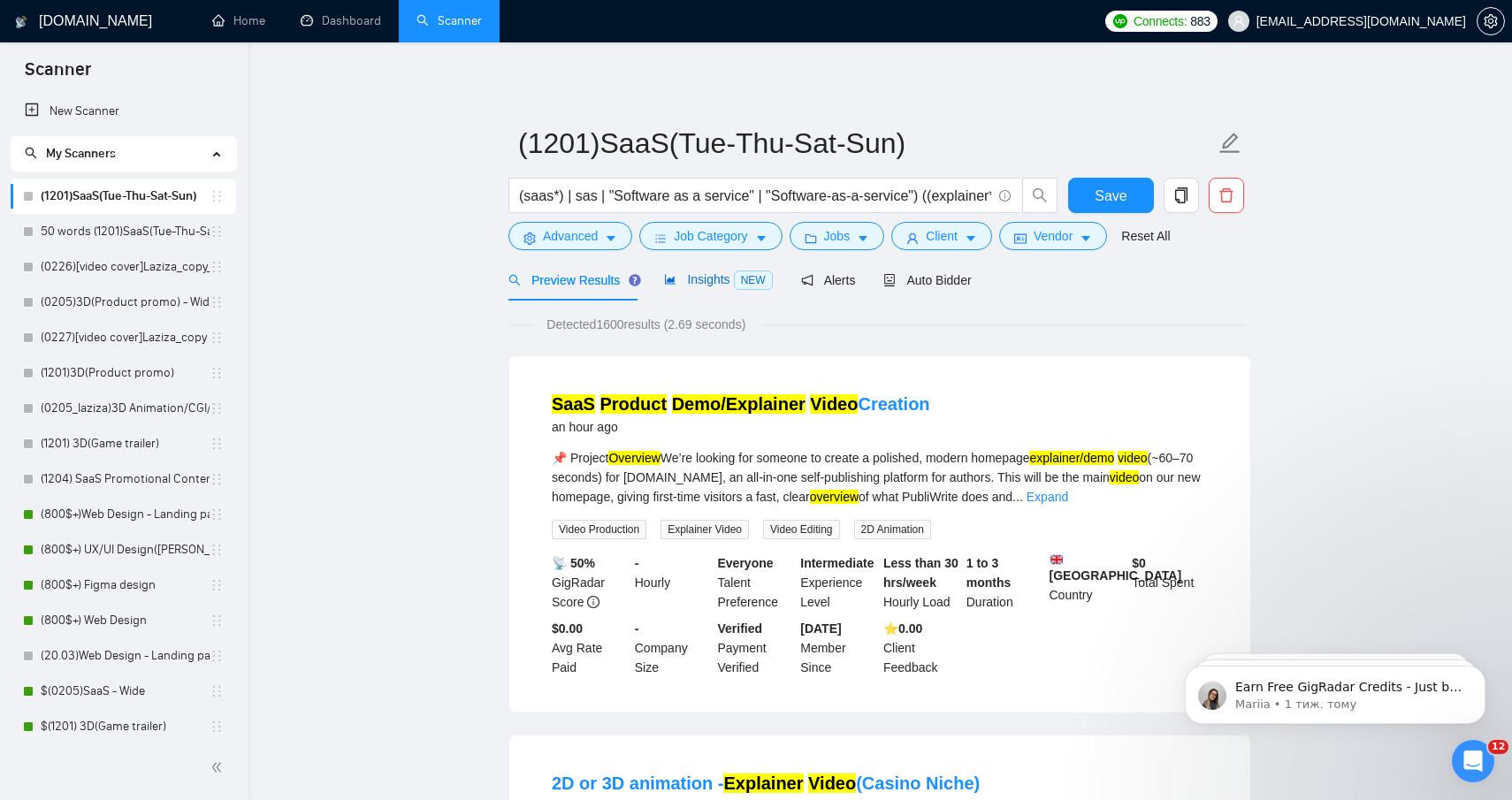
click at [693, 281] on span "Insights NEW" at bounding box center [718, 279] width 108 height 14
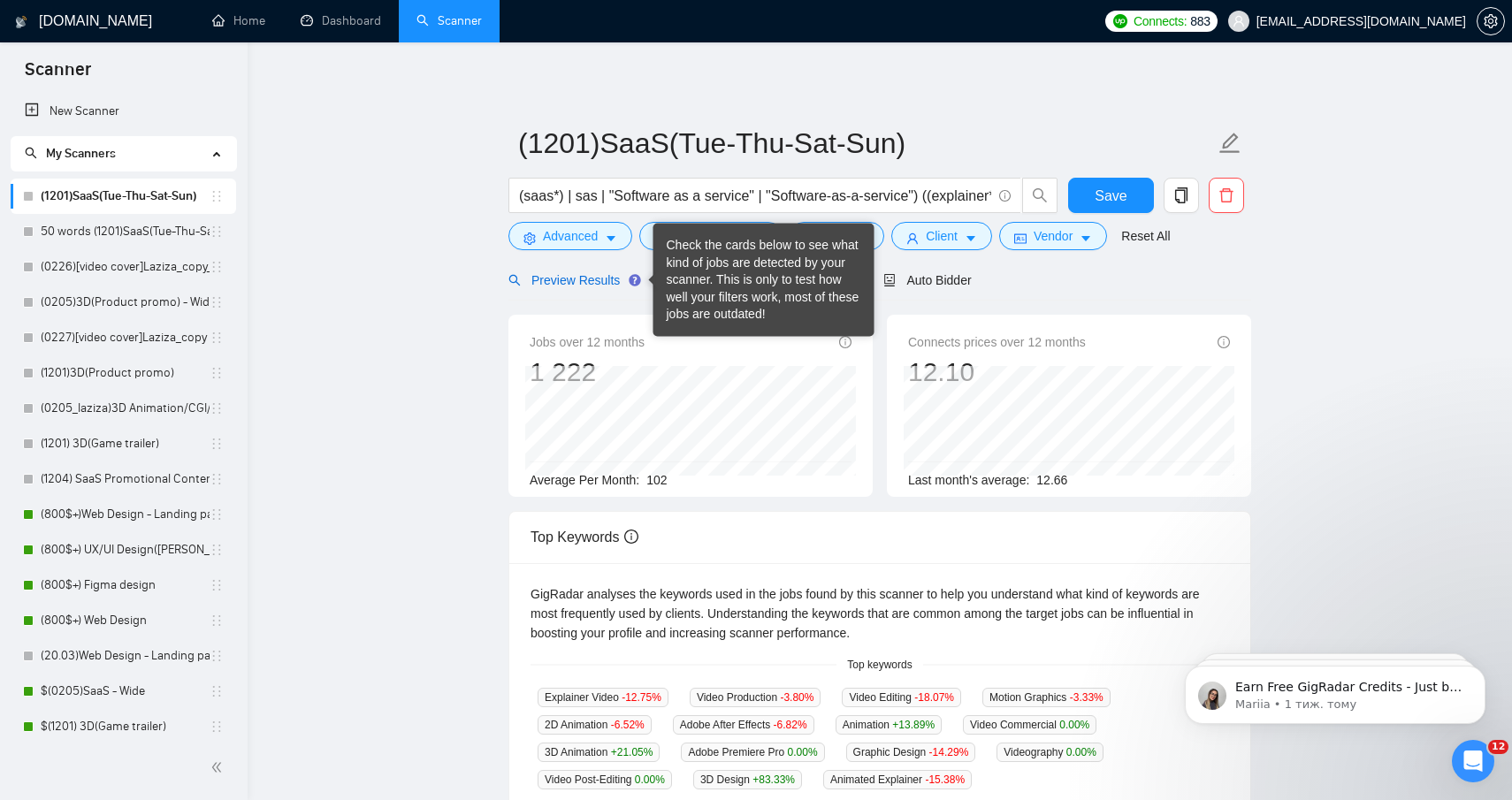
click at [569, 282] on span "Preview Results" at bounding box center [572, 280] width 127 height 14
